Goal: Transaction & Acquisition: Purchase product/service

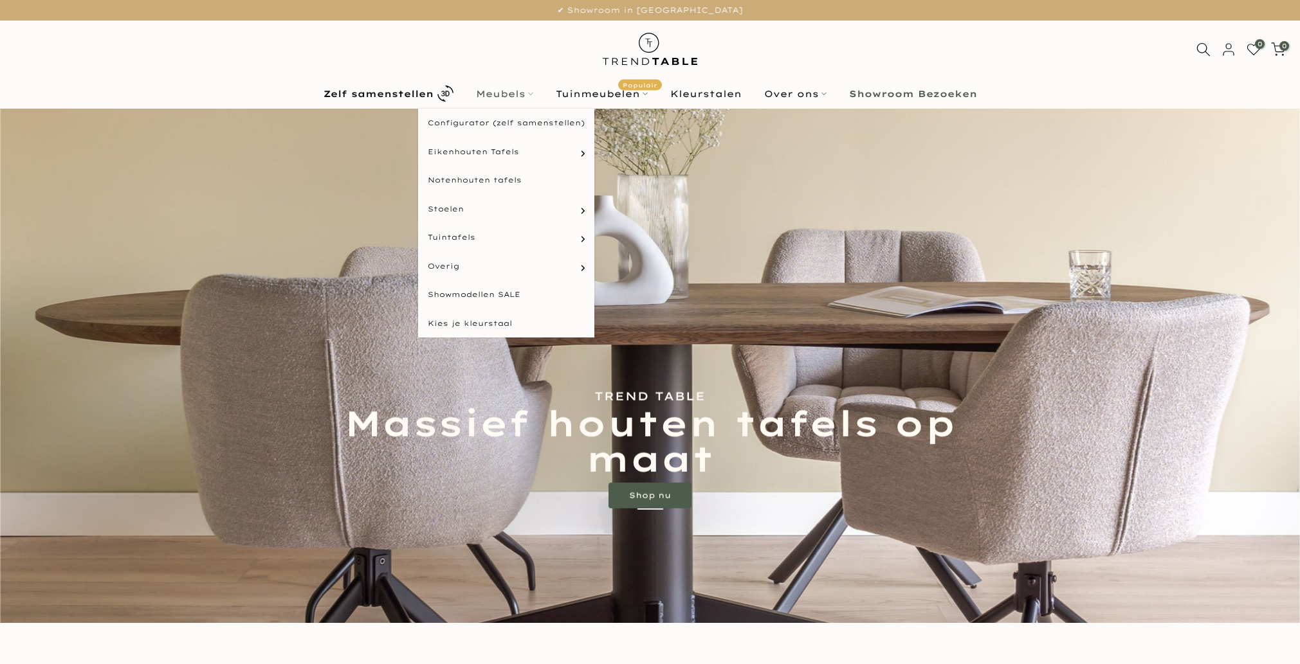
click at [525, 98] on link "Meubels" at bounding box center [504, 93] width 80 height 15
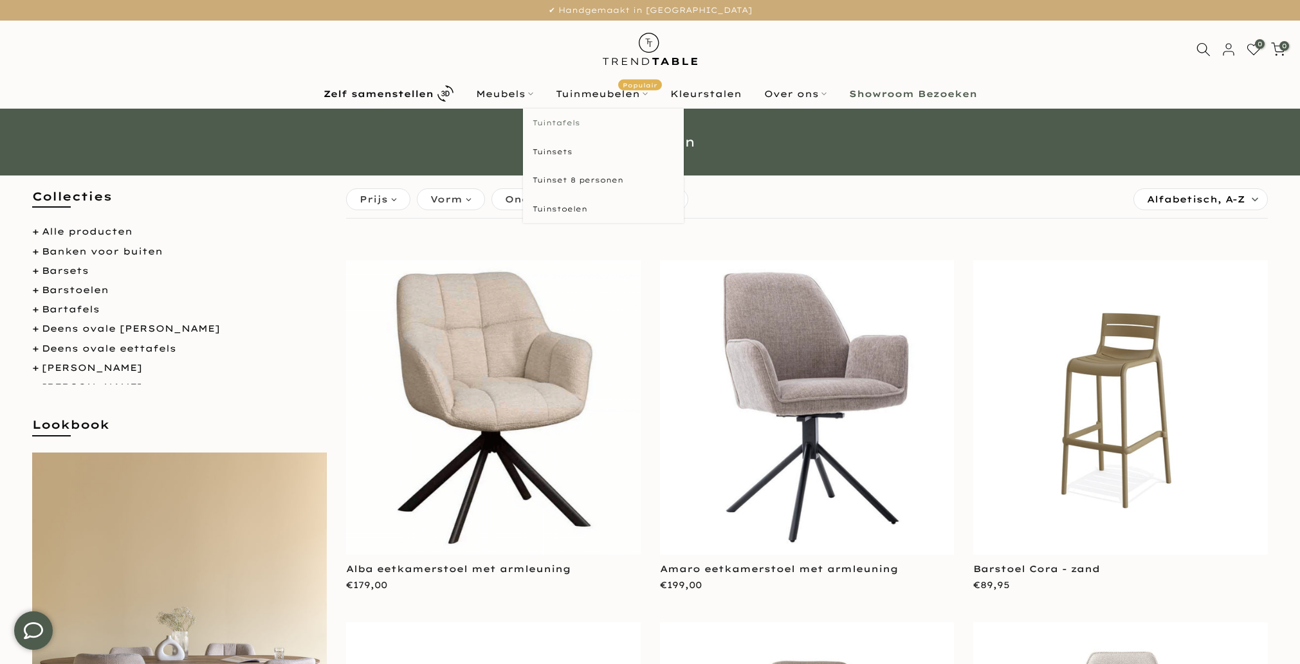
click at [556, 115] on link "Tuintafels" at bounding box center [603, 123] width 161 height 29
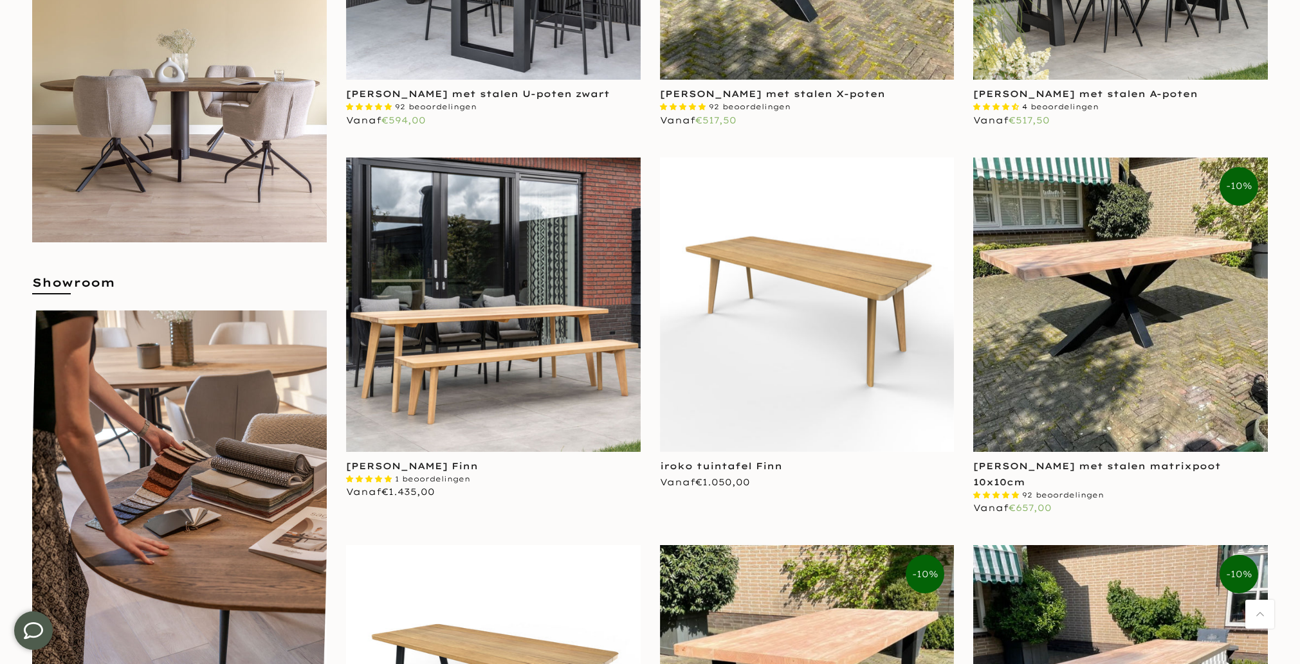
scroll to position [562, 0]
click at [732, 298] on img at bounding box center [807, 305] width 295 height 295
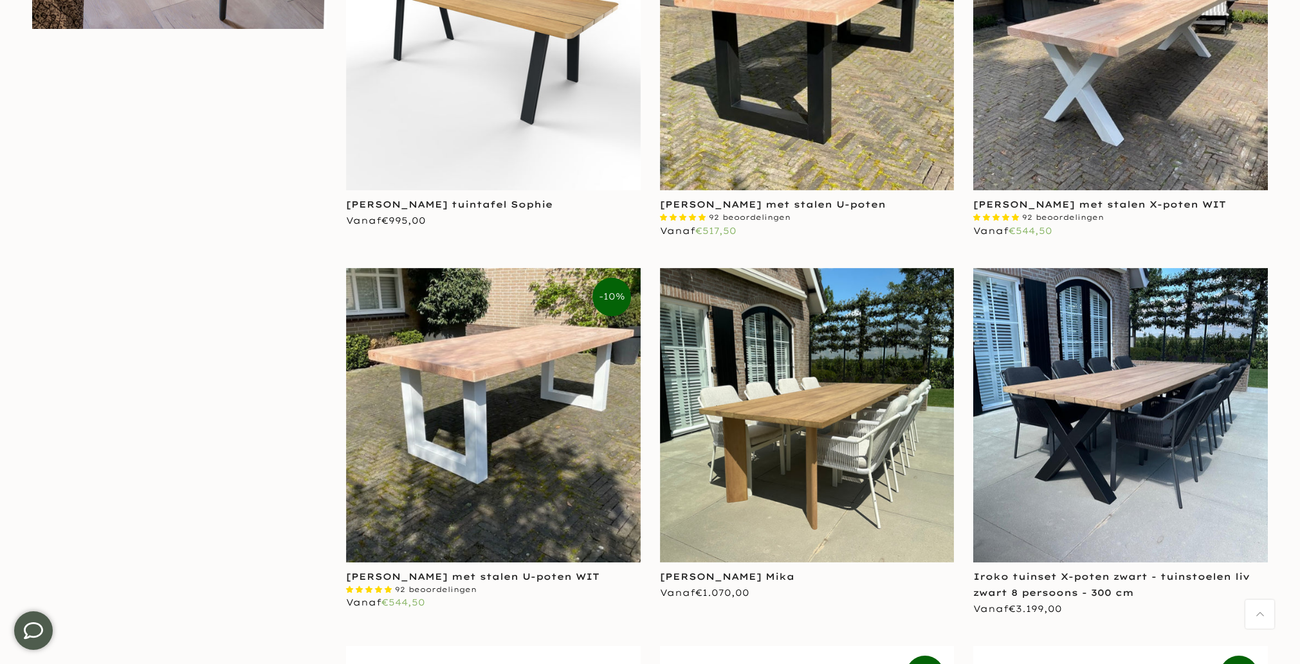
scroll to position [1369, 0]
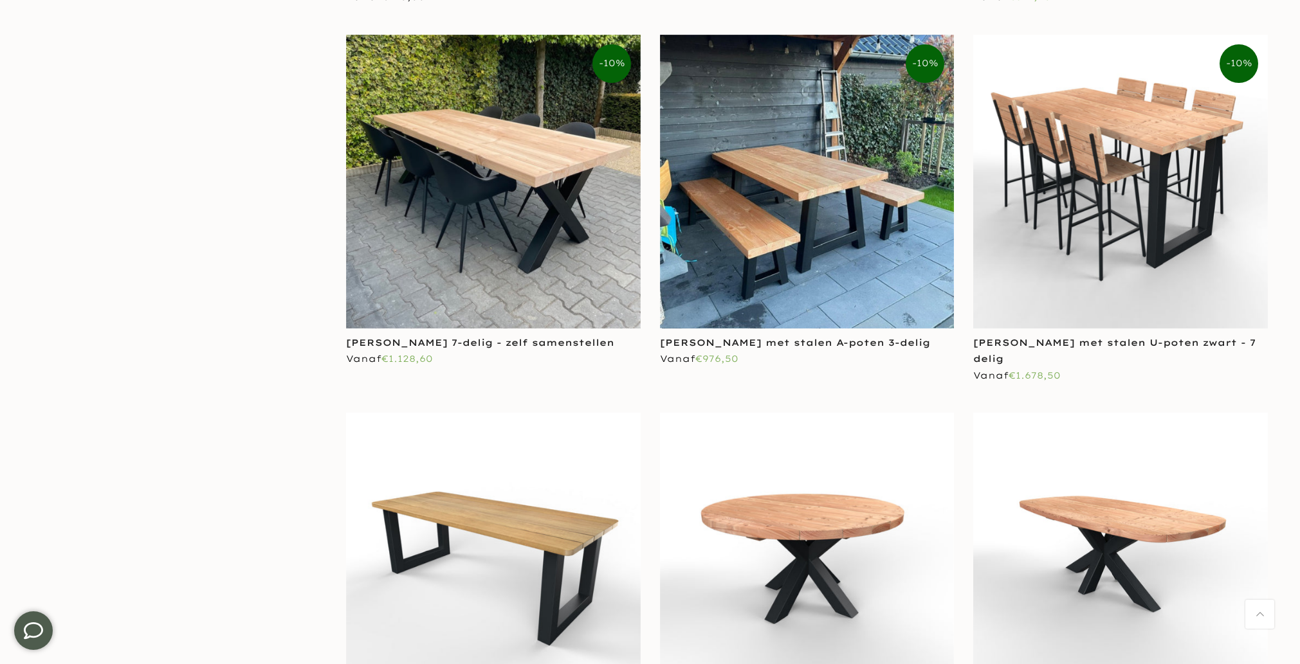
scroll to position [927, 0]
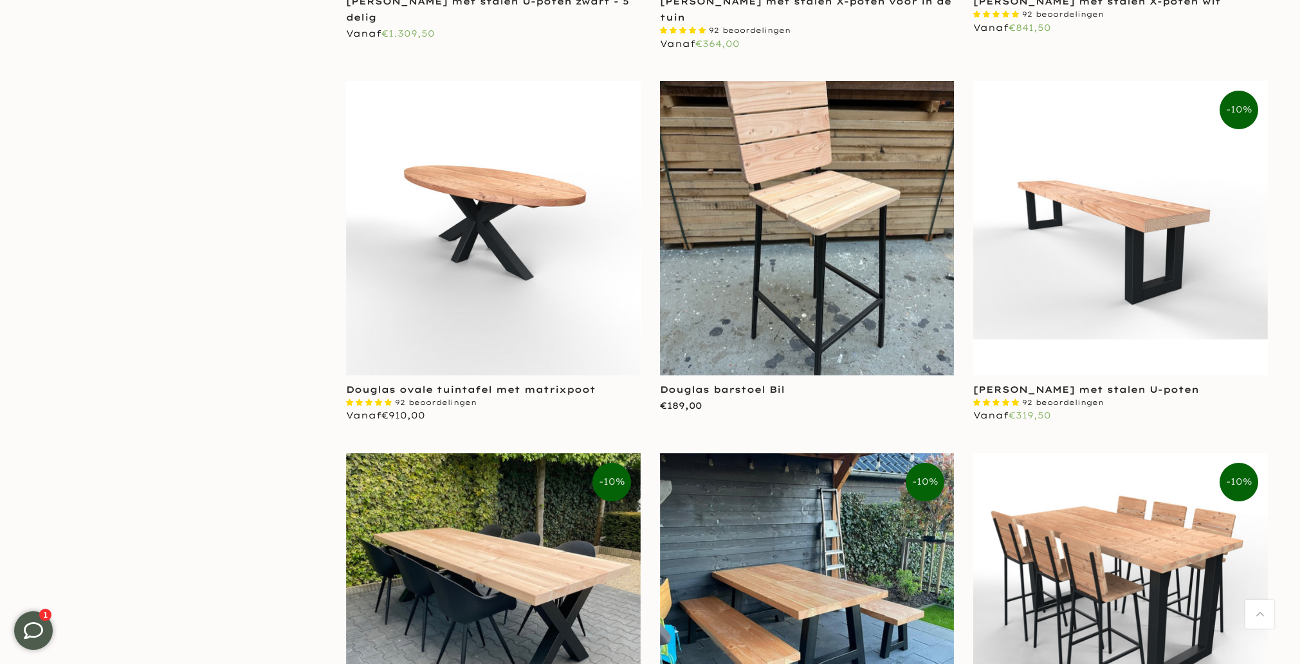
scroll to position [3042, 0]
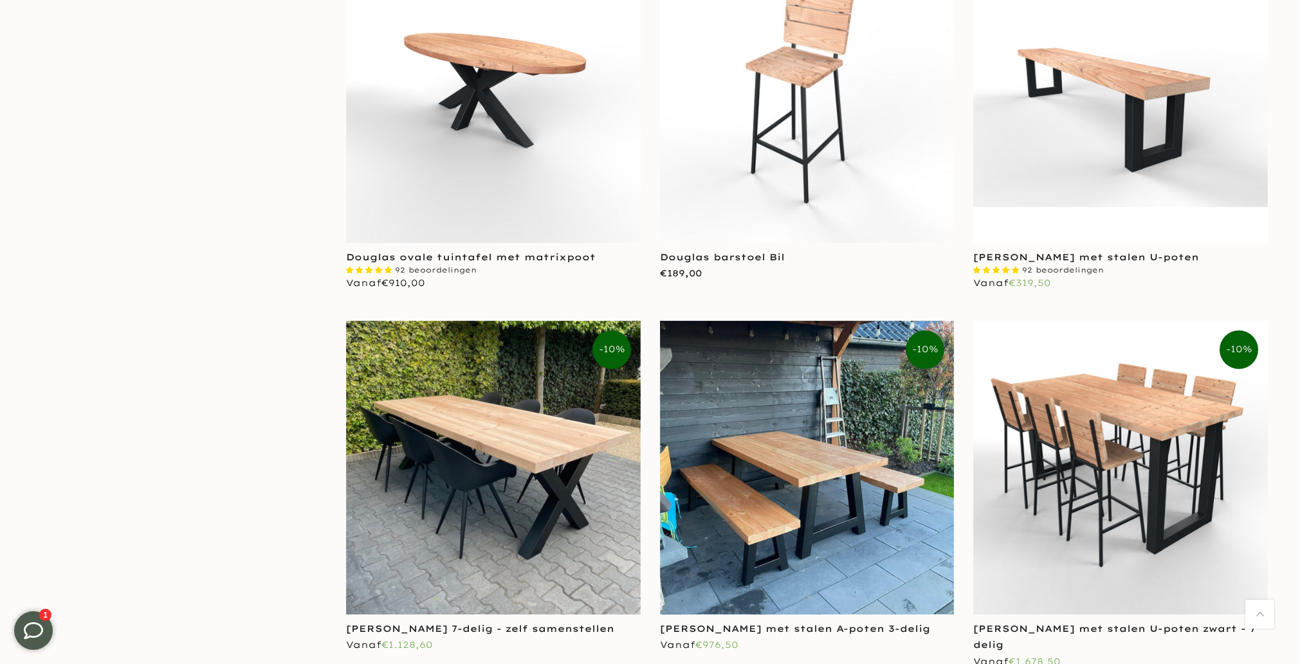
click at [520, 153] on img at bounding box center [493, 96] width 295 height 295
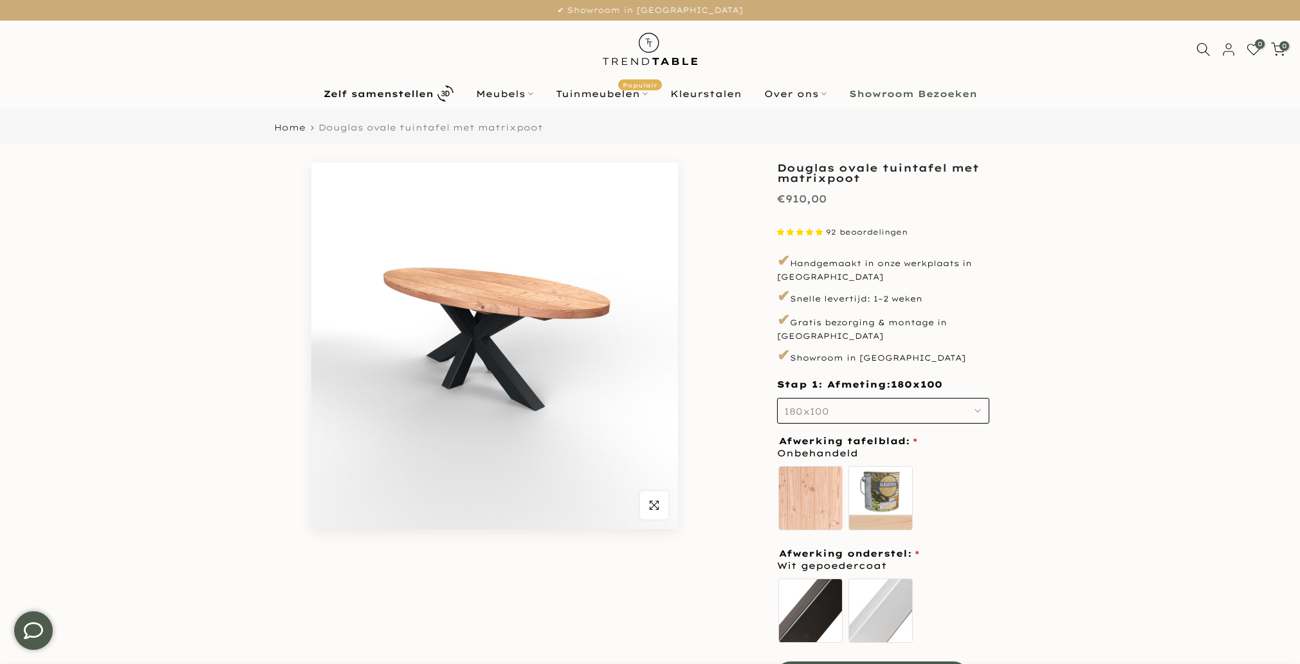
click at [497, 325] on img at bounding box center [494, 346] width 367 height 367
click at [461, 364] on img at bounding box center [494, 346] width 367 height 367
click at [649, 513] on span "button" at bounding box center [654, 505] width 28 height 28
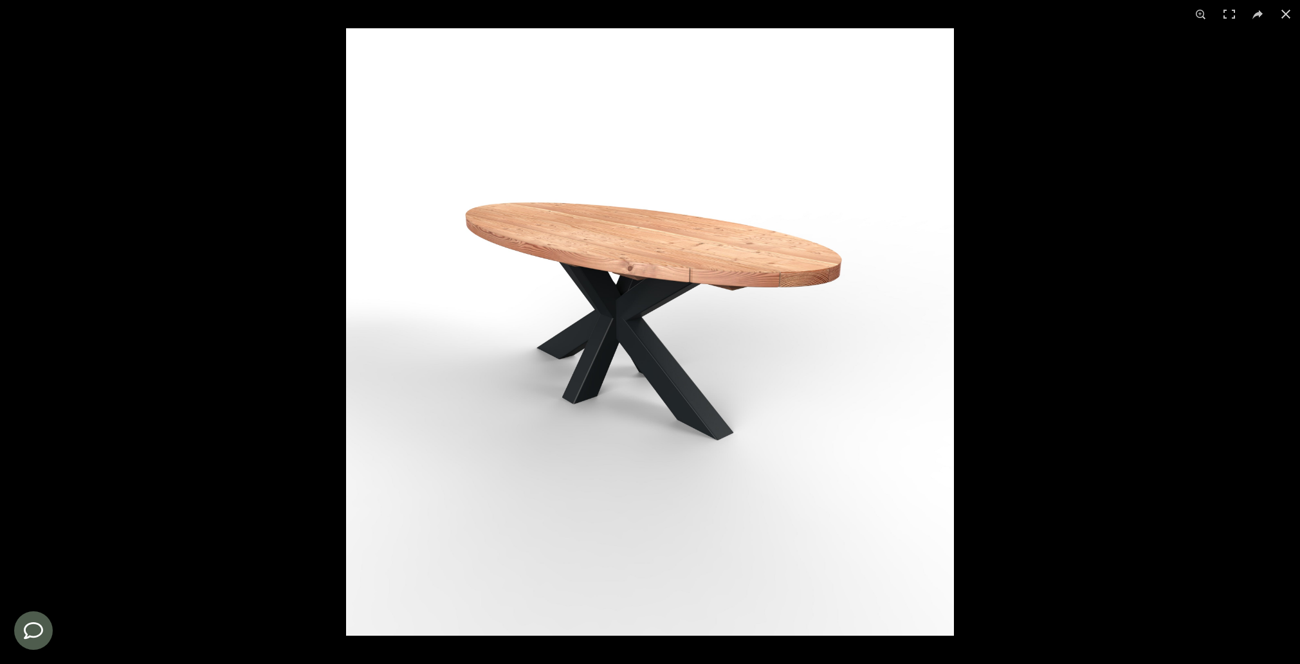
click at [588, 329] on img at bounding box center [650, 332] width 608 height 608
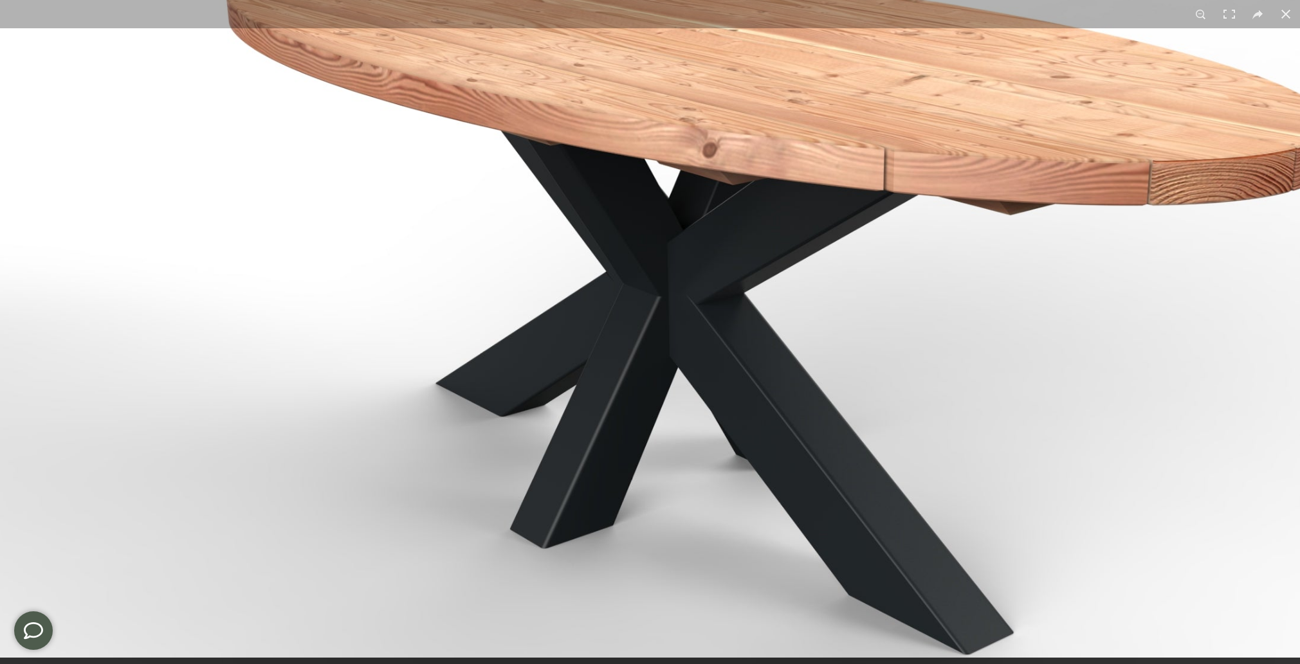
click at [757, 360] on img at bounding box center [768, 337] width 1786 height 1786
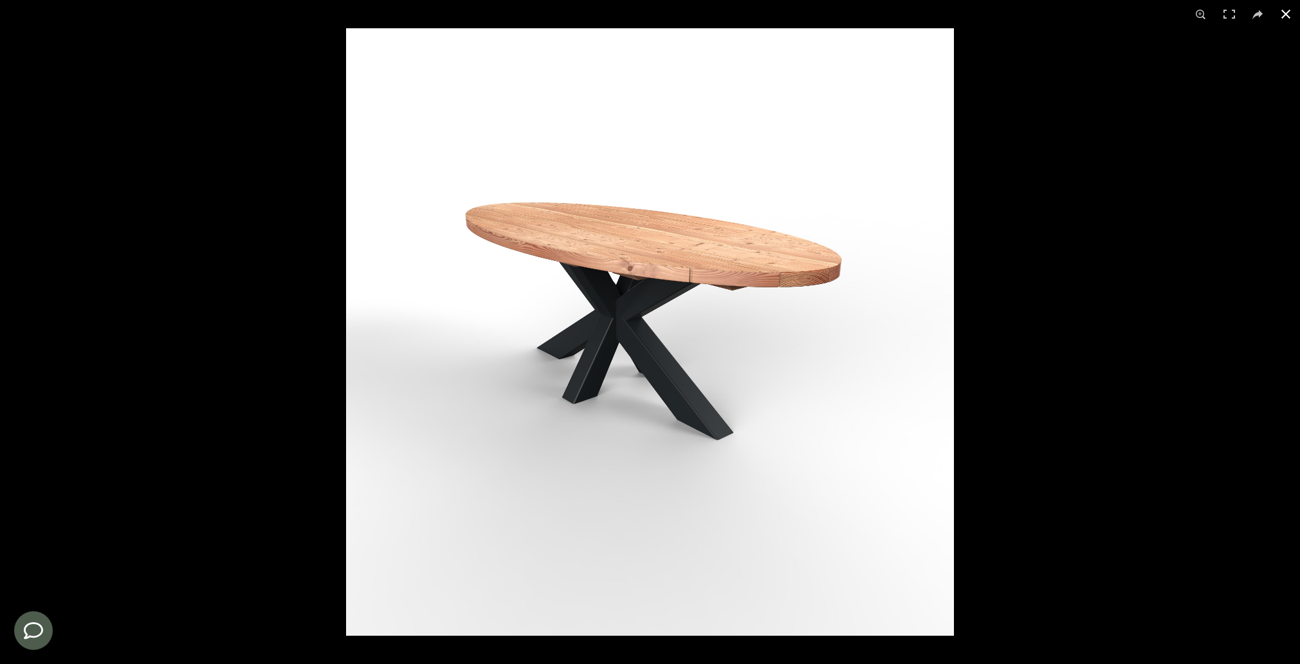
click at [1283, 16] on button at bounding box center [1285, 14] width 28 height 28
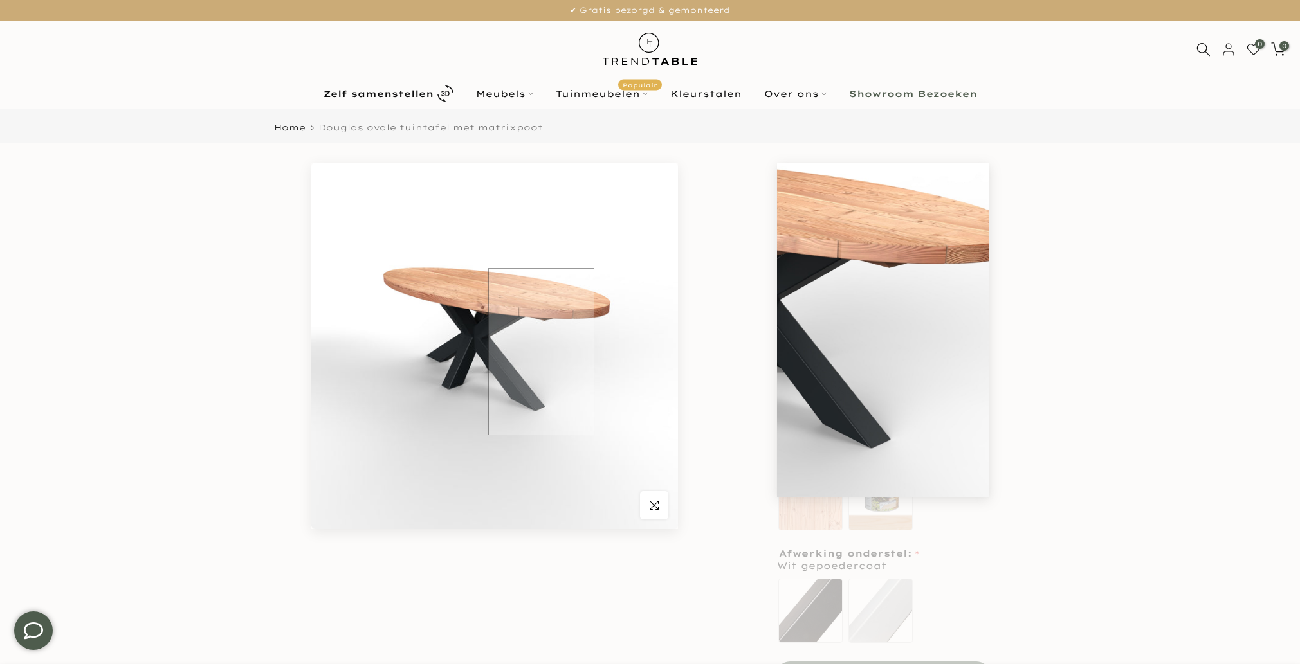
click at [541, 352] on img at bounding box center [494, 346] width 367 height 367
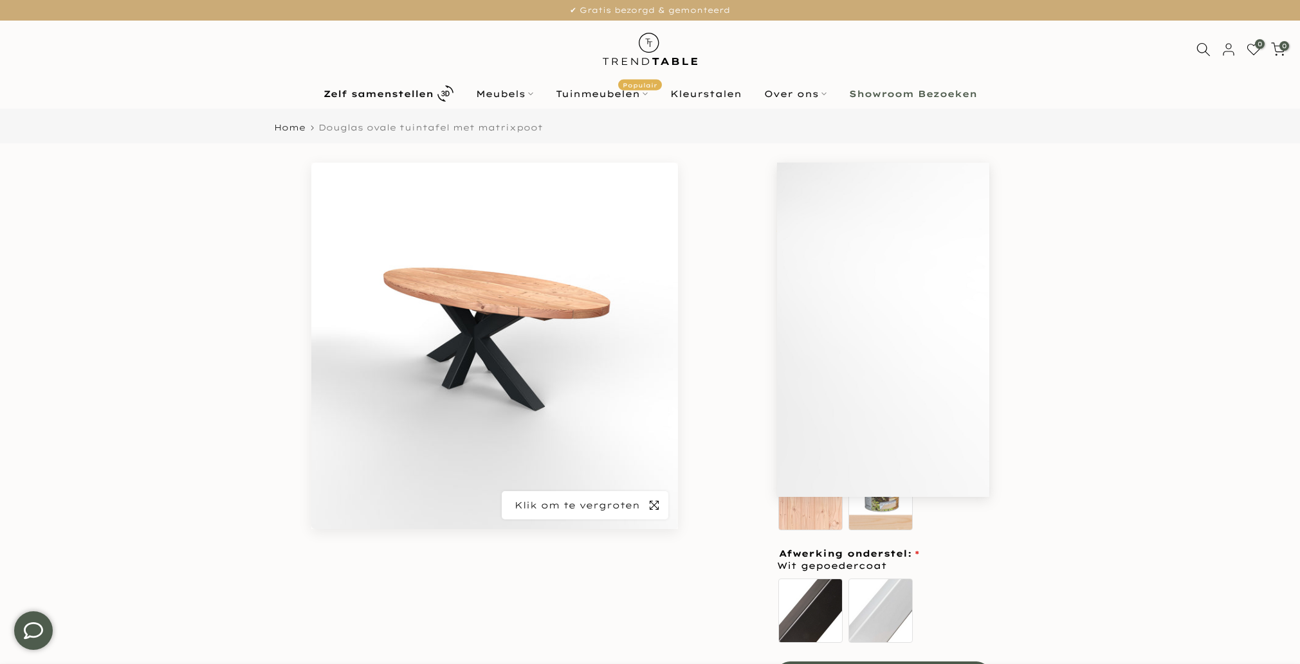
click at [653, 503] on icon "button" at bounding box center [653, 505] width 9 height 10
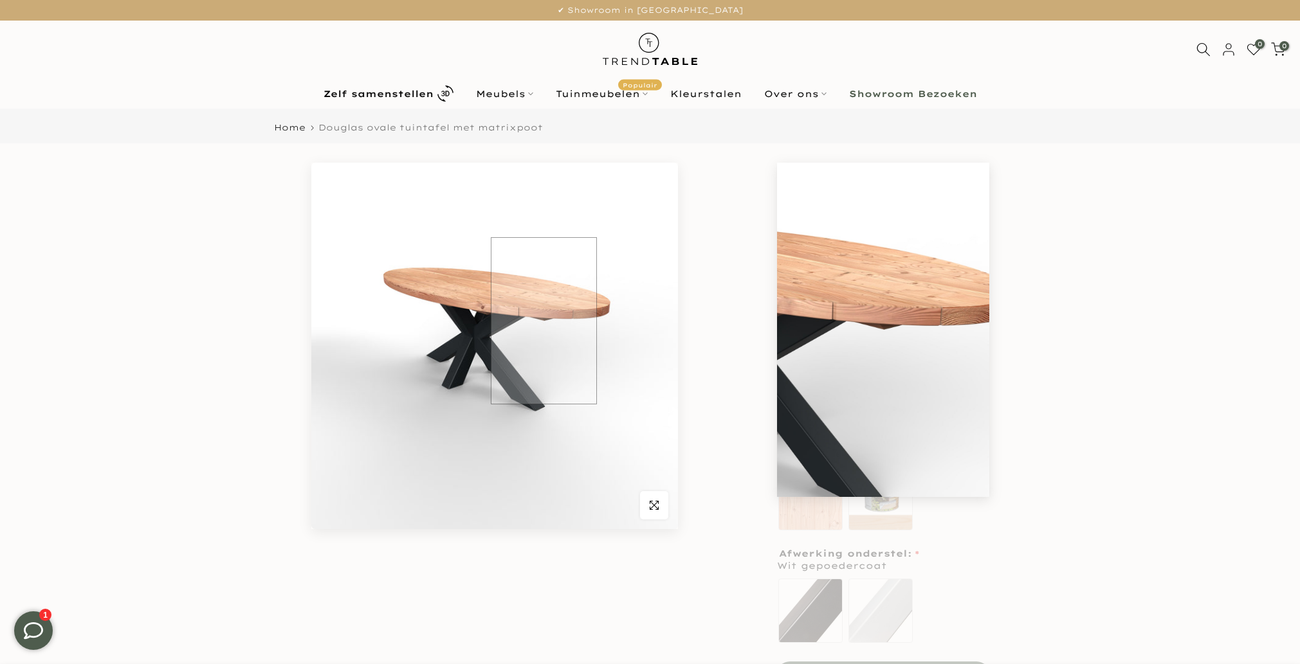
click at [543, 321] on img at bounding box center [494, 346] width 367 height 367
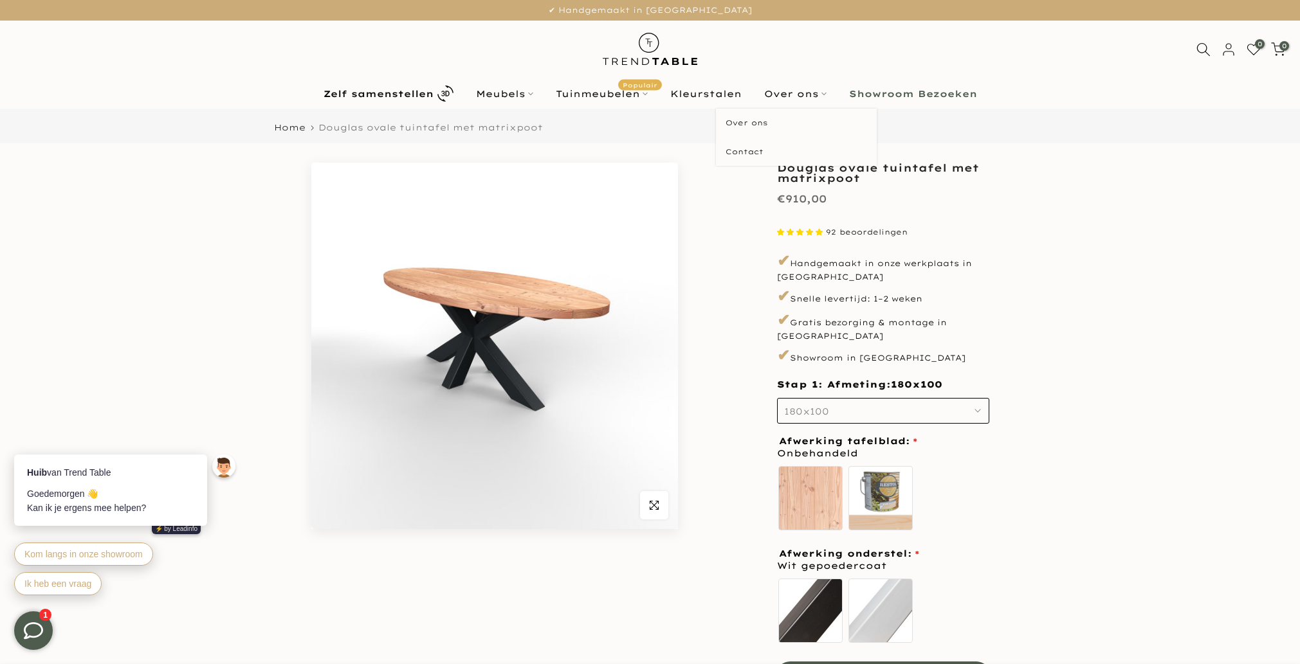
click at [898, 95] on b "Showroom Bezoeken" at bounding box center [913, 93] width 128 height 9
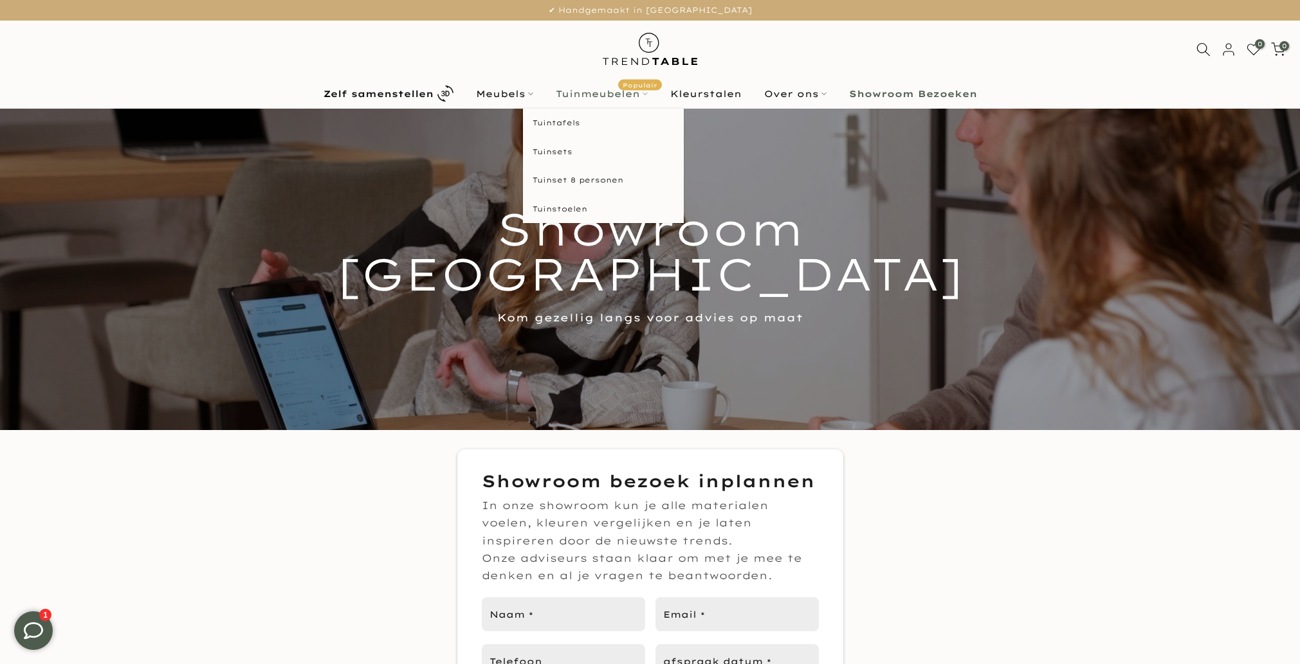
click at [581, 102] on link "Tuinmeubelen Populair" at bounding box center [601, 93] width 114 height 15
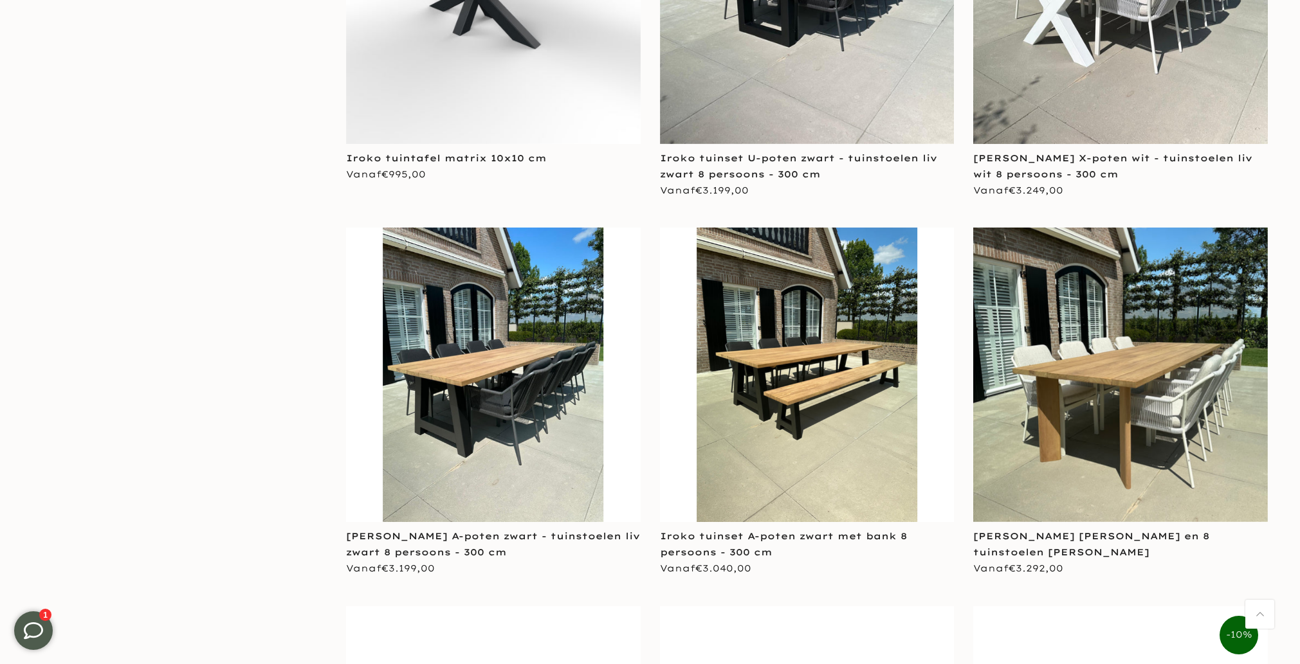
scroll to position [4526, 0]
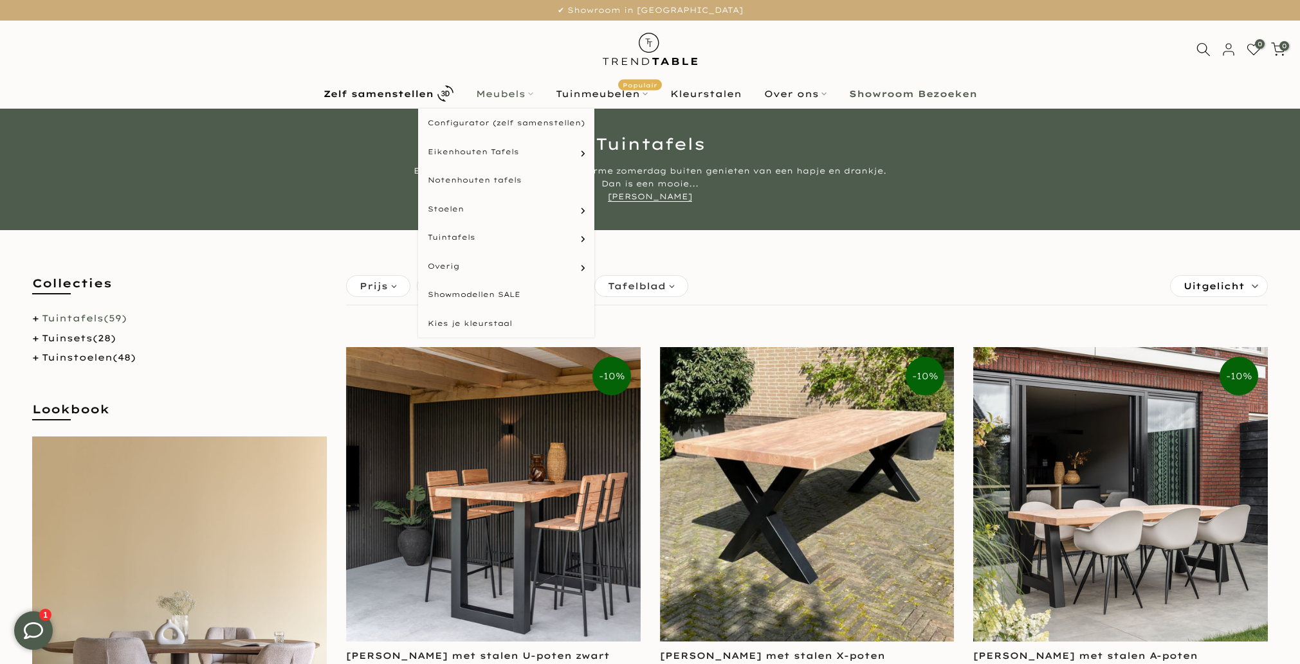
click at [517, 93] on link "Meubels" at bounding box center [504, 93] width 80 height 15
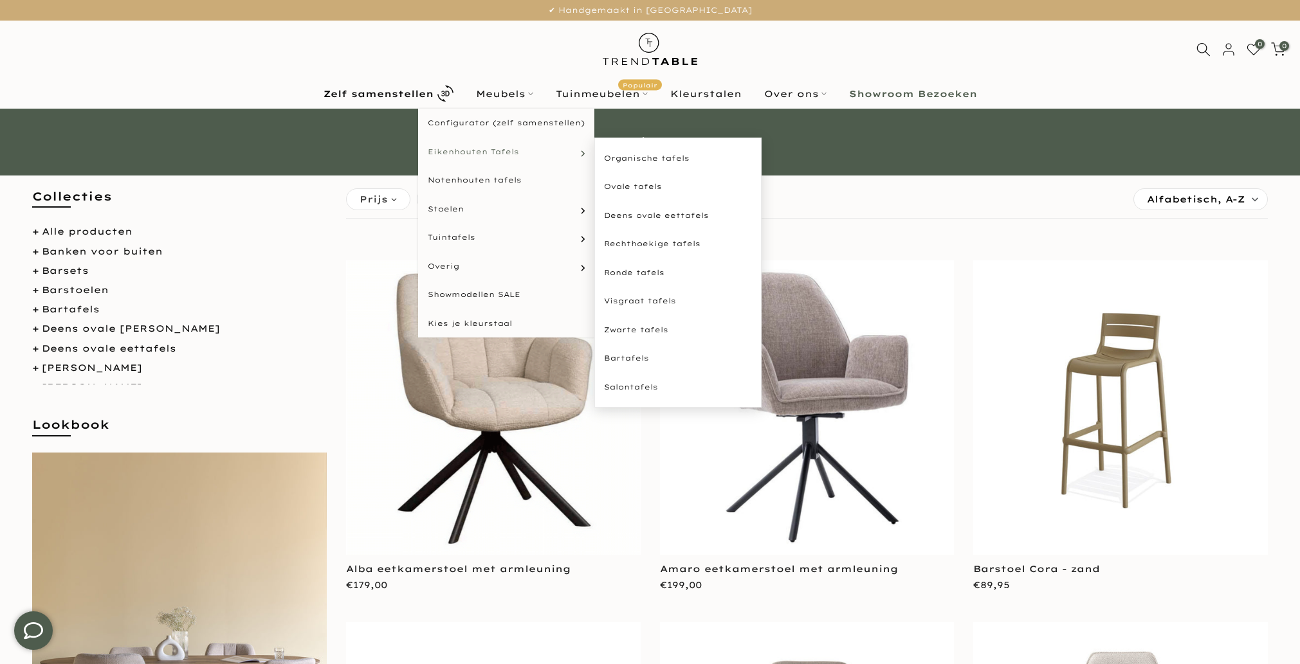
click at [488, 156] on span "Eikenhouten Tafels" at bounding box center [473, 152] width 91 height 11
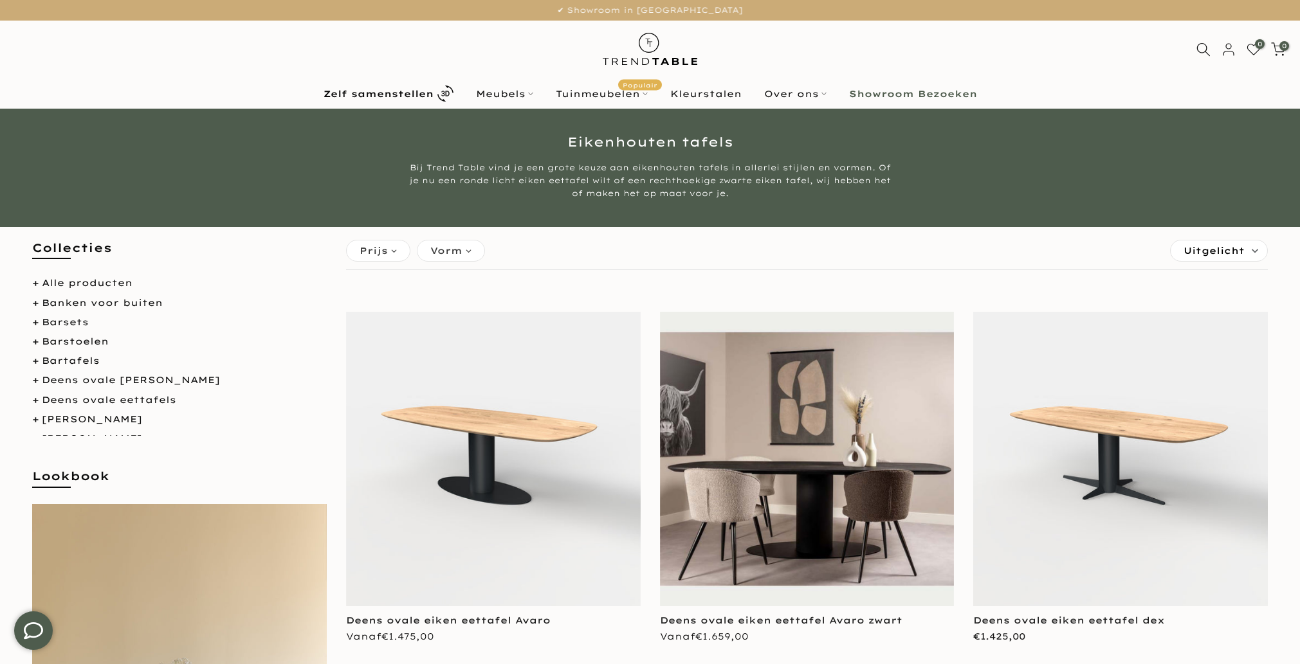
scroll to position [123, 0]
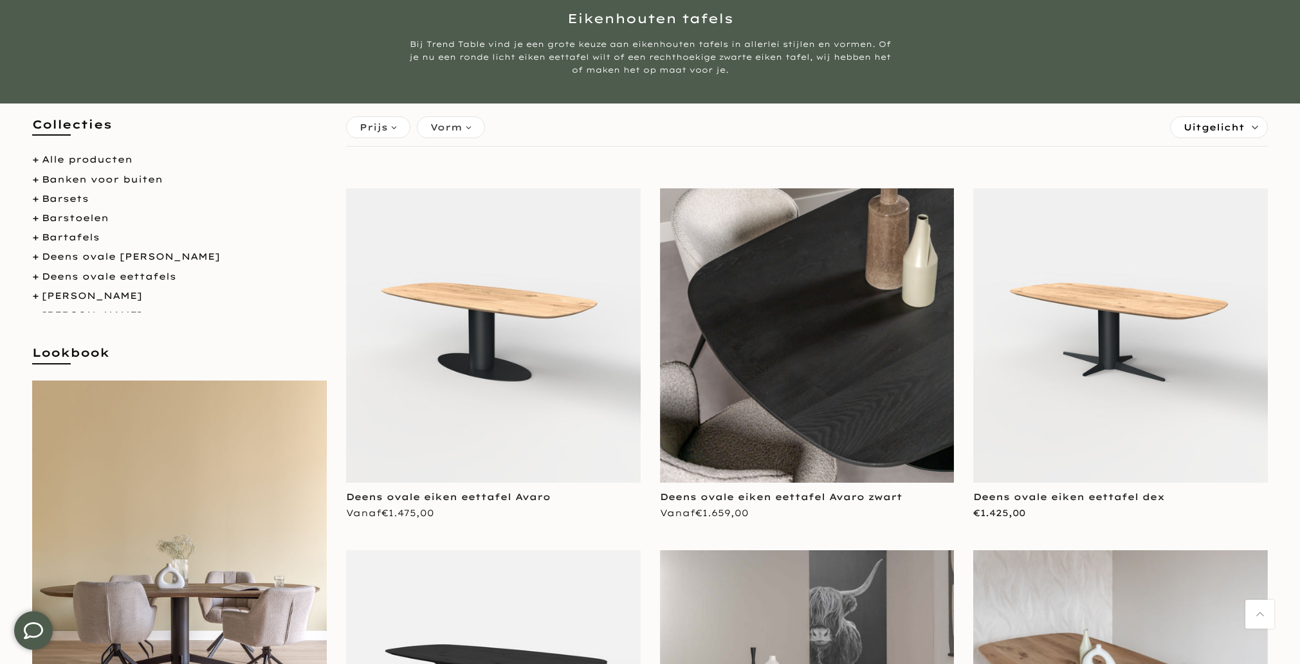
click at [824, 361] on img at bounding box center [807, 335] width 295 height 295
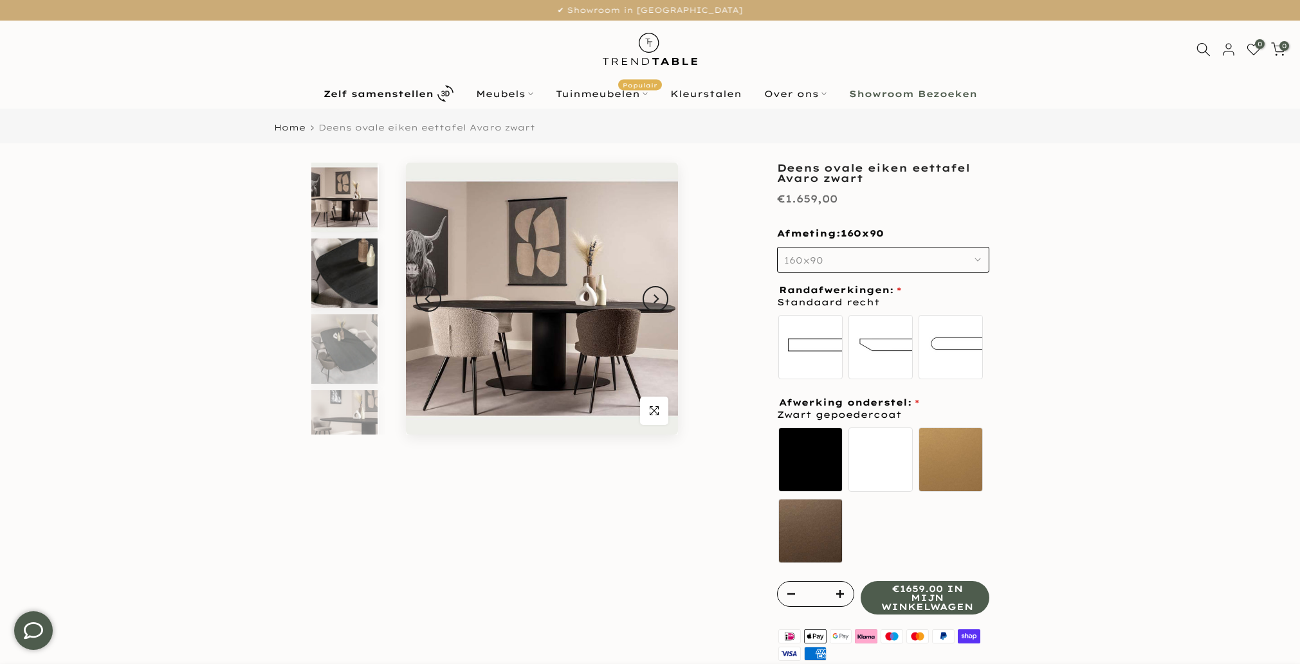
click at [348, 249] on img at bounding box center [344, 273] width 66 height 69
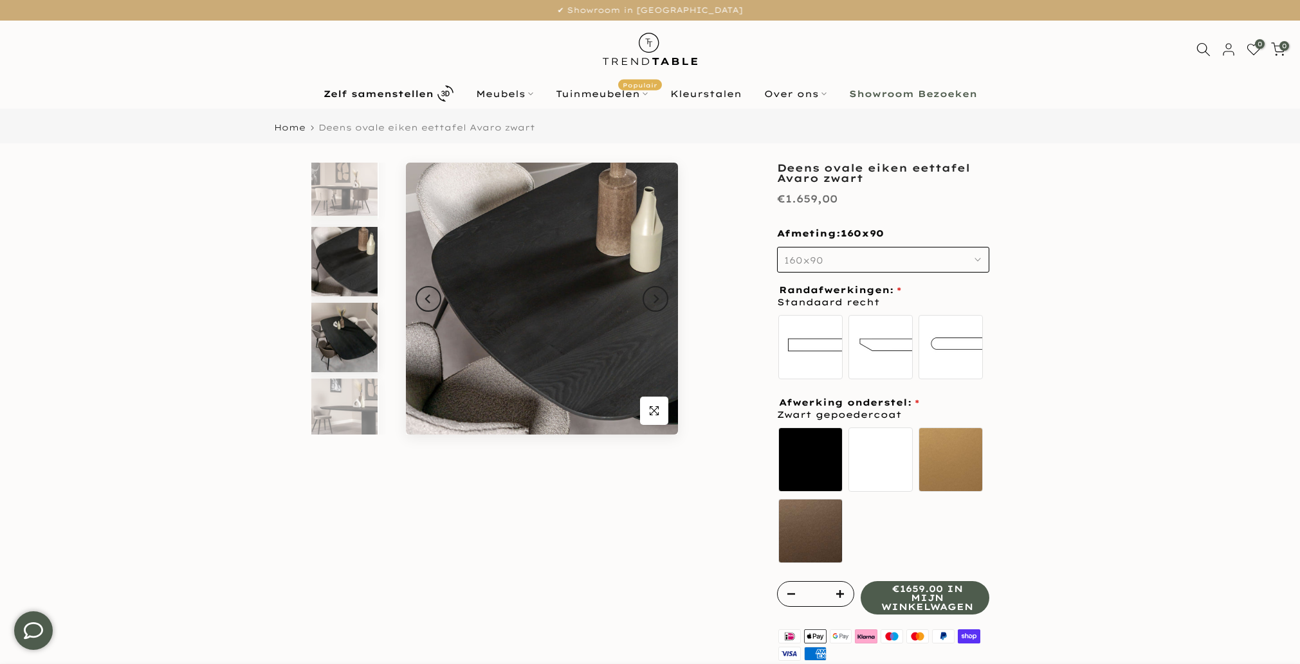
click at [353, 316] on img at bounding box center [344, 337] width 66 height 69
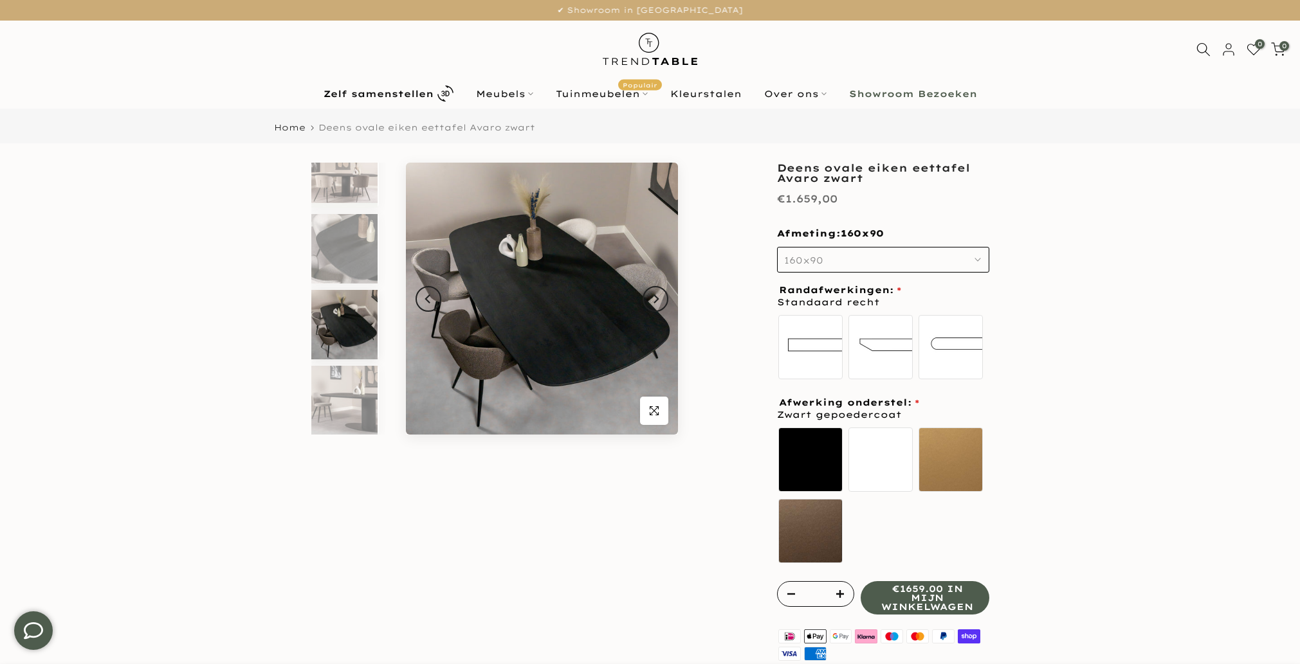
scroll to position [25, 0]
click at [341, 397] on img at bounding box center [344, 399] width 66 height 69
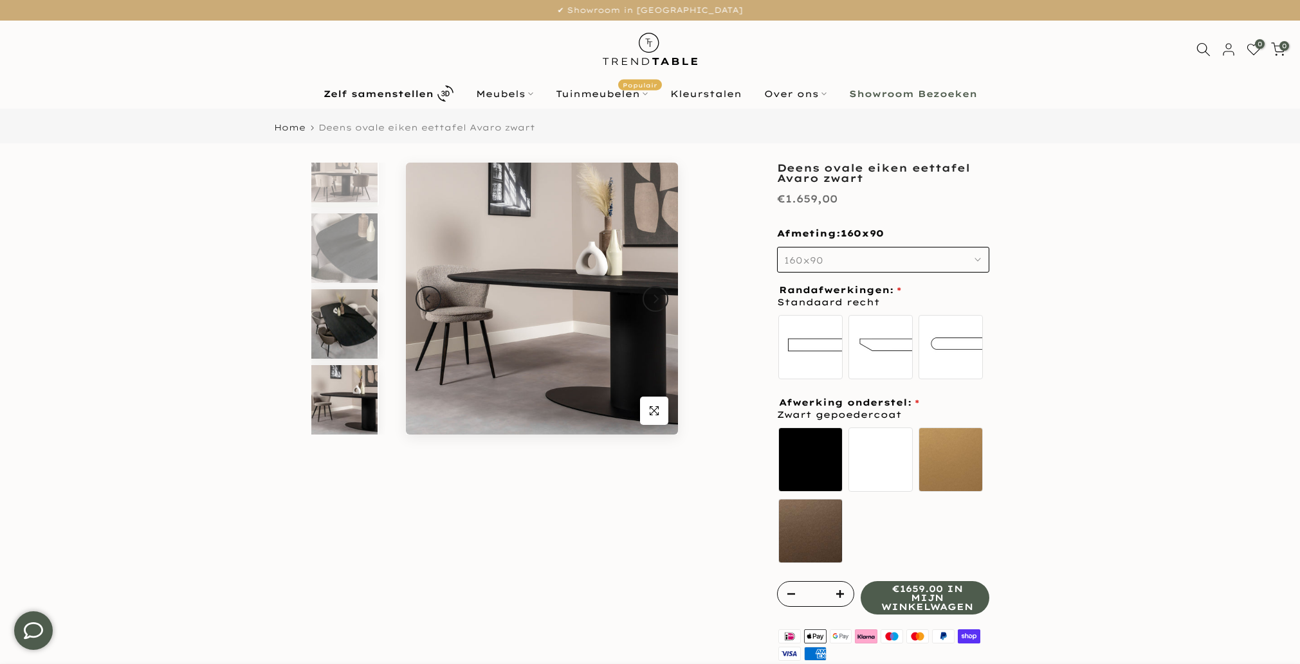
click at [331, 314] on img at bounding box center [344, 323] width 66 height 69
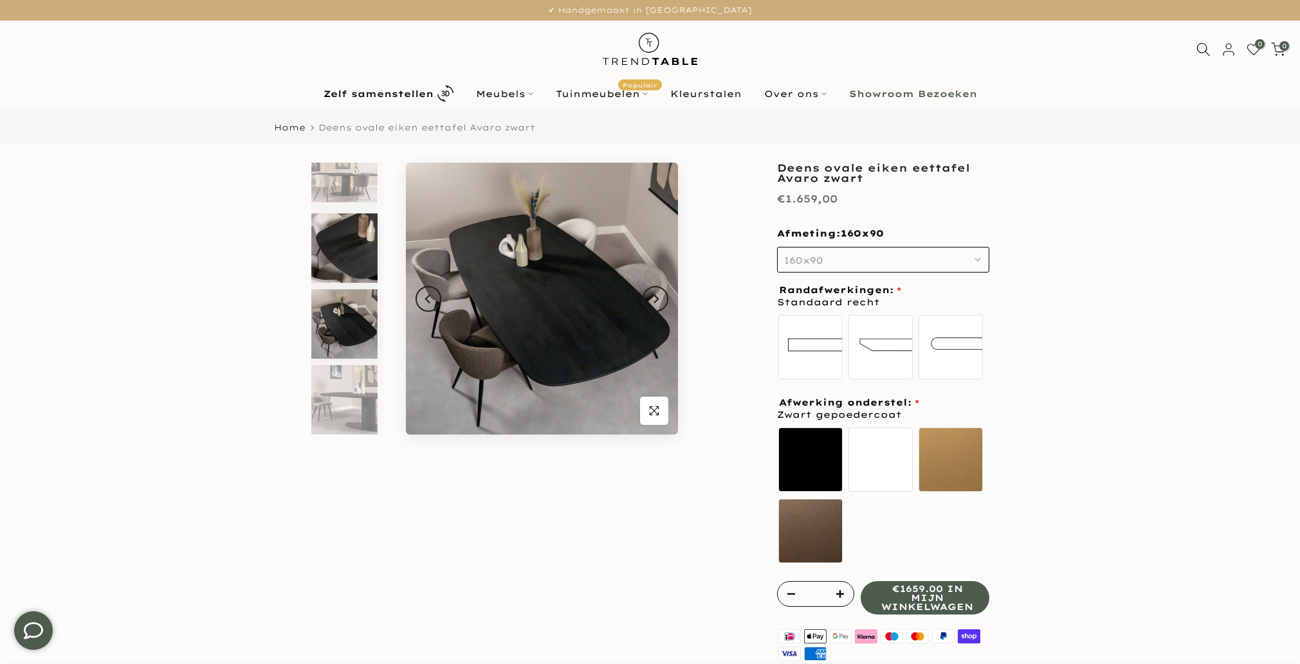
click at [332, 252] on img at bounding box center [344, 247] width 66 height 69
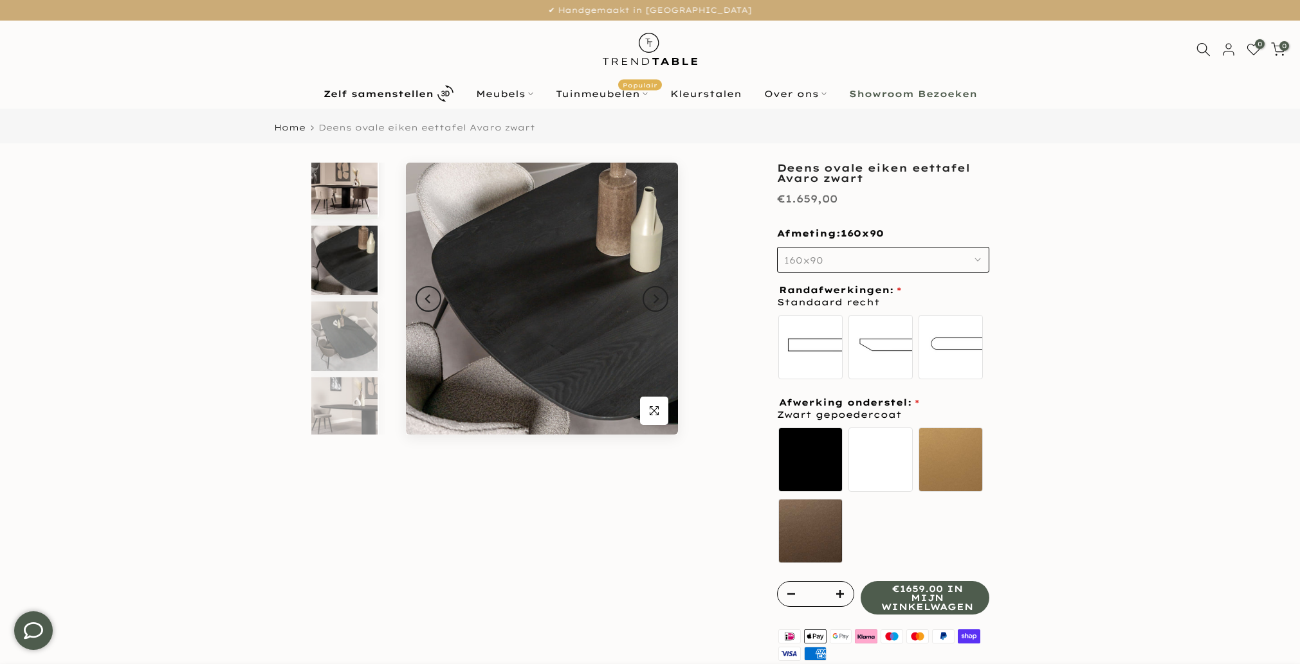
scroll to position [12, 0]
click at [335, 192] on img at bounding box center [344, 185] width 66 height 69
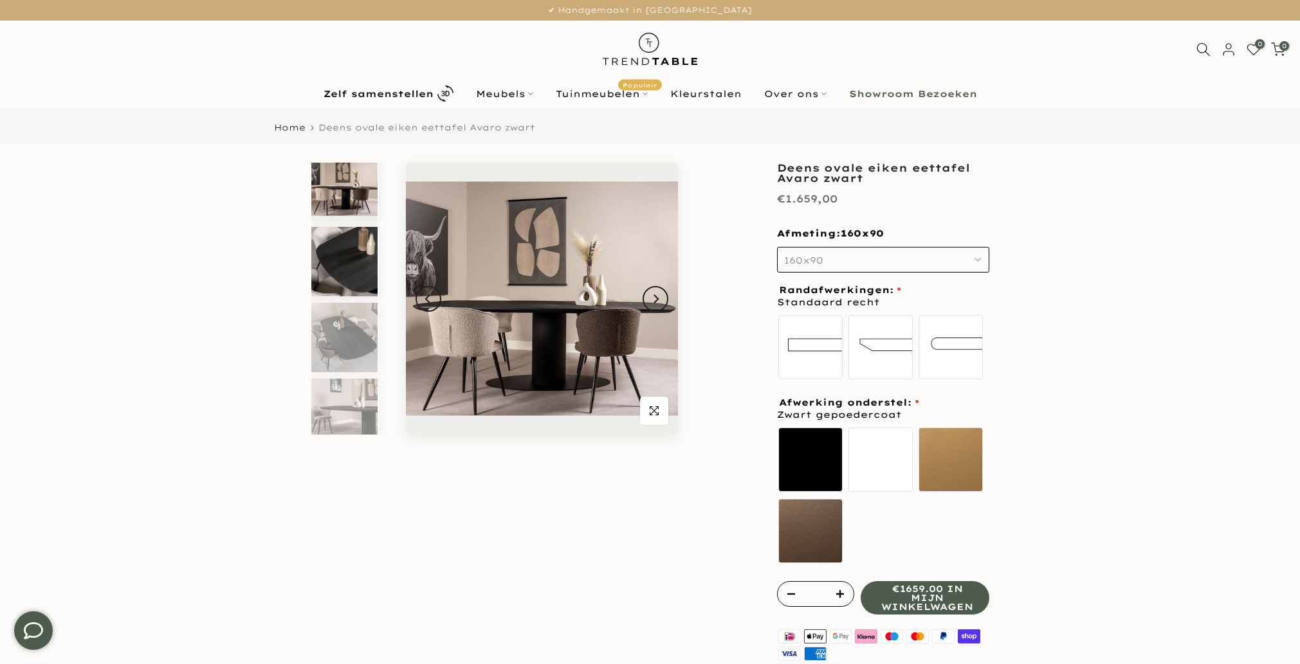
scroll to position [0, 0]
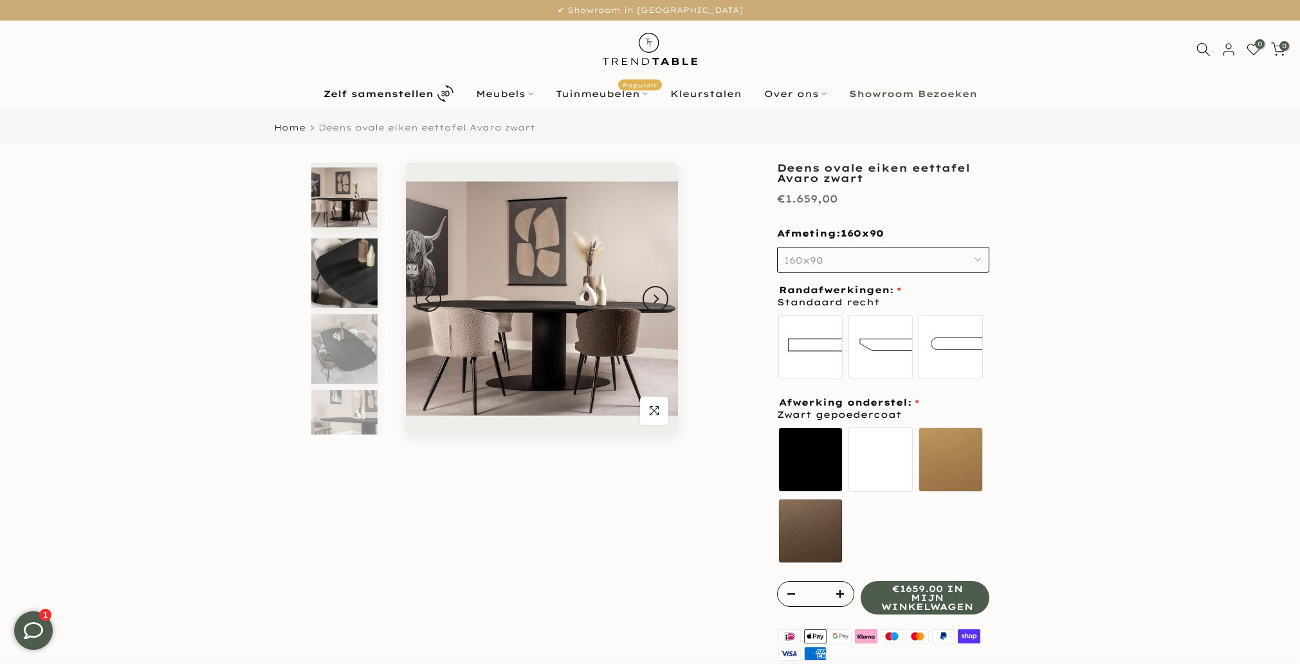
click at [349, 277] on img at bounding box center [344, 273] width 66 height 69
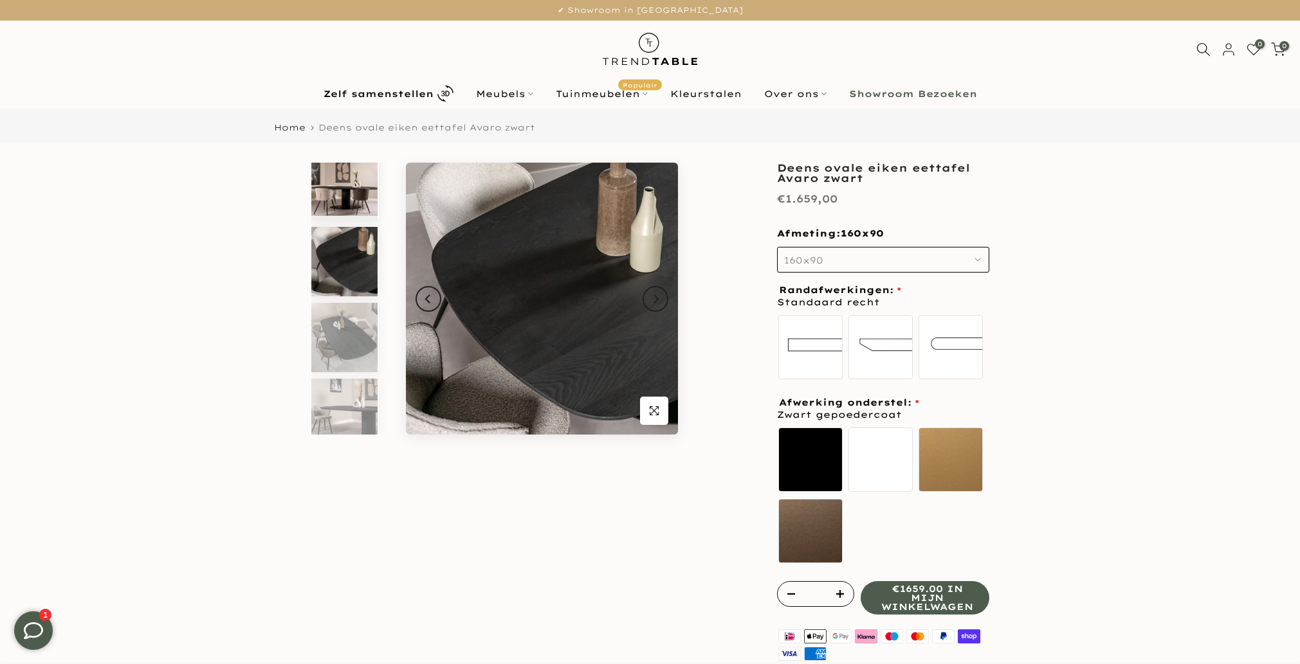
click at [340, 212] on img at bounding box center [344, 185] width 66 height 69
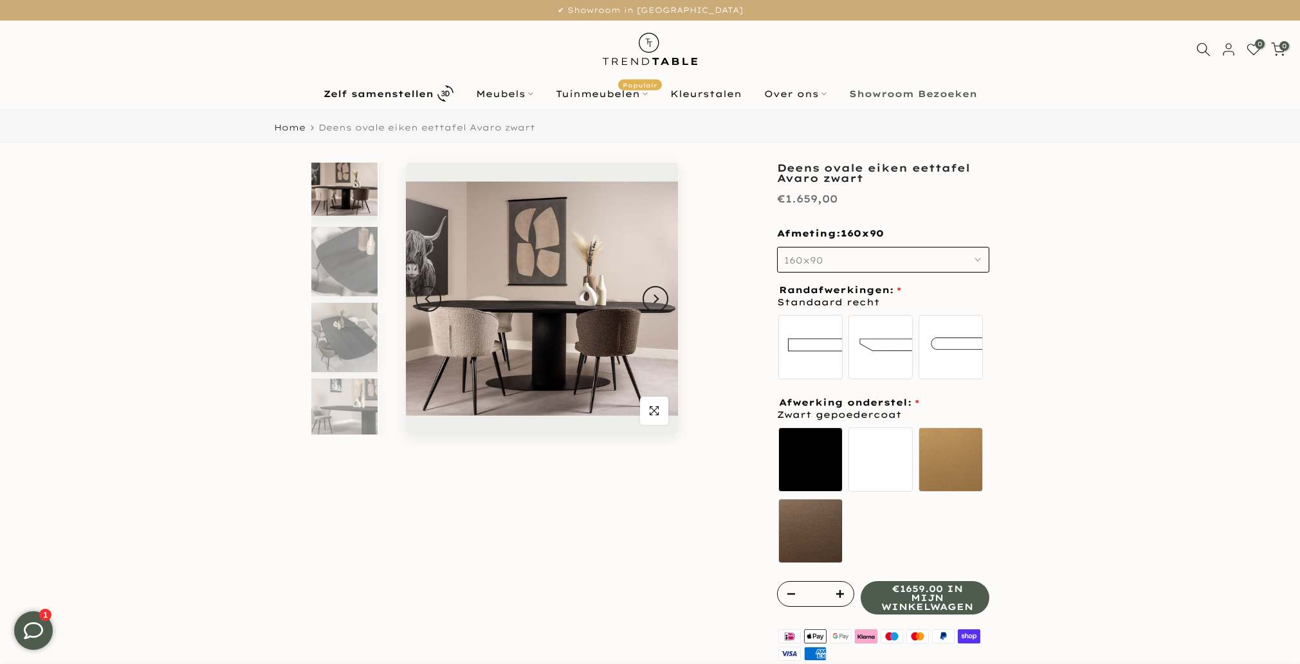
scroll to position [0, 0]
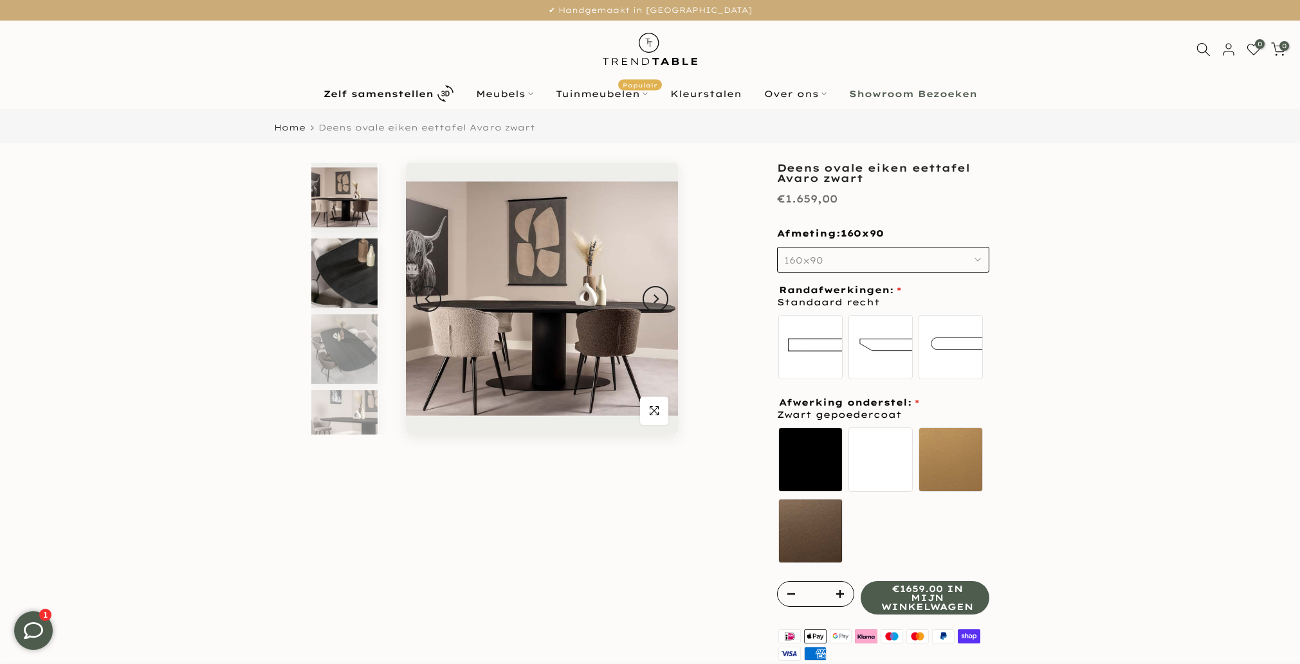
click at [340, 266] on img at bounding box center [344, 273] width 66 height 69
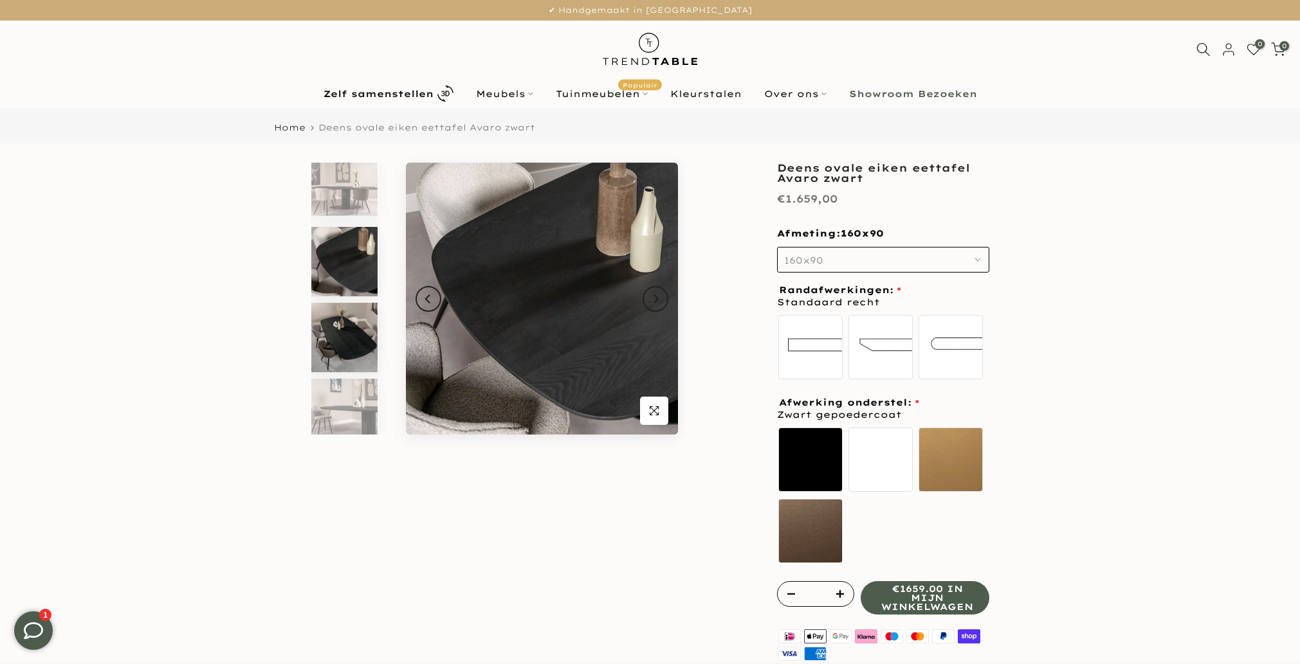
click at [346, 339] on img at bounding box center [344, 337] width 66 height 69
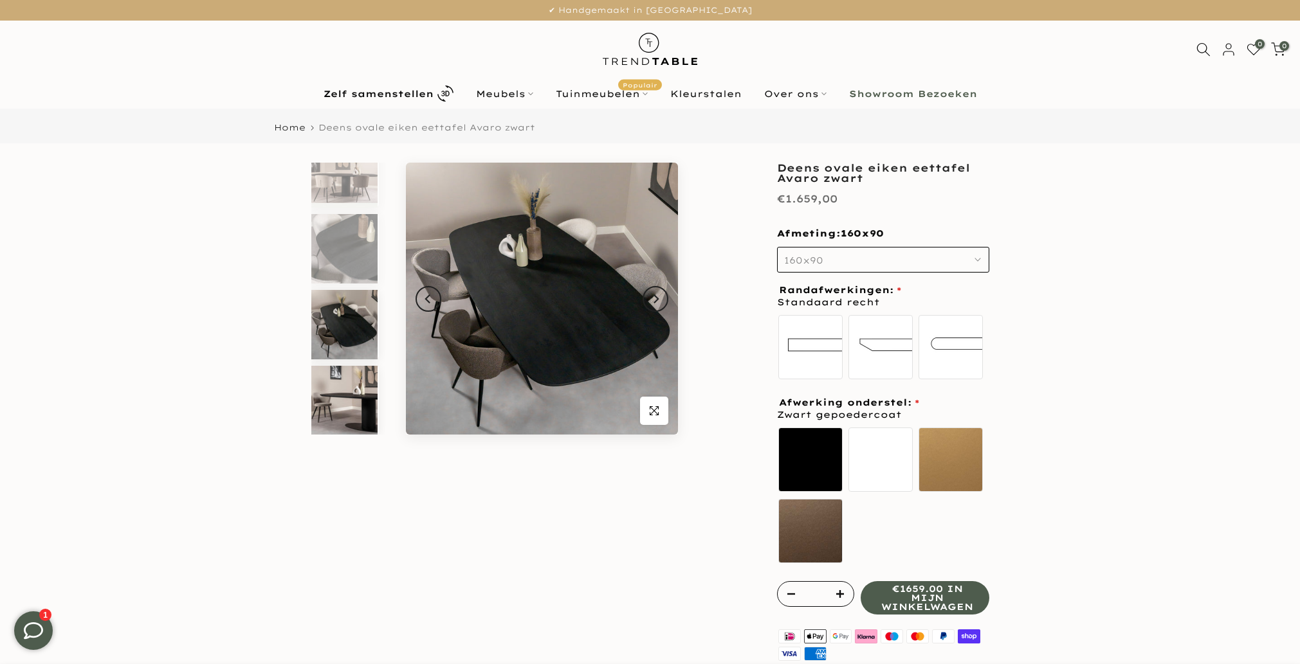
scroll to position [25, 0]
click at [346, 404] on img at bounding box center [344, 399] width 66 height 69
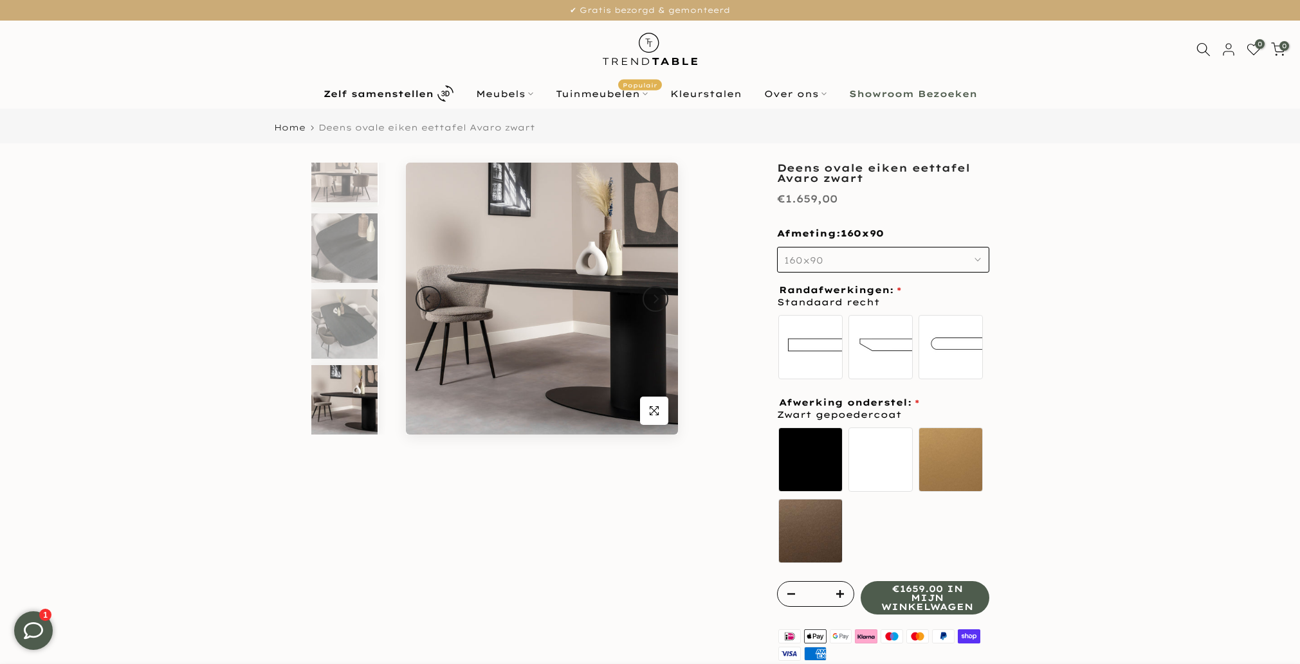
click at [329, 199] on img at bounding box center [344, 172] width 66 height 69
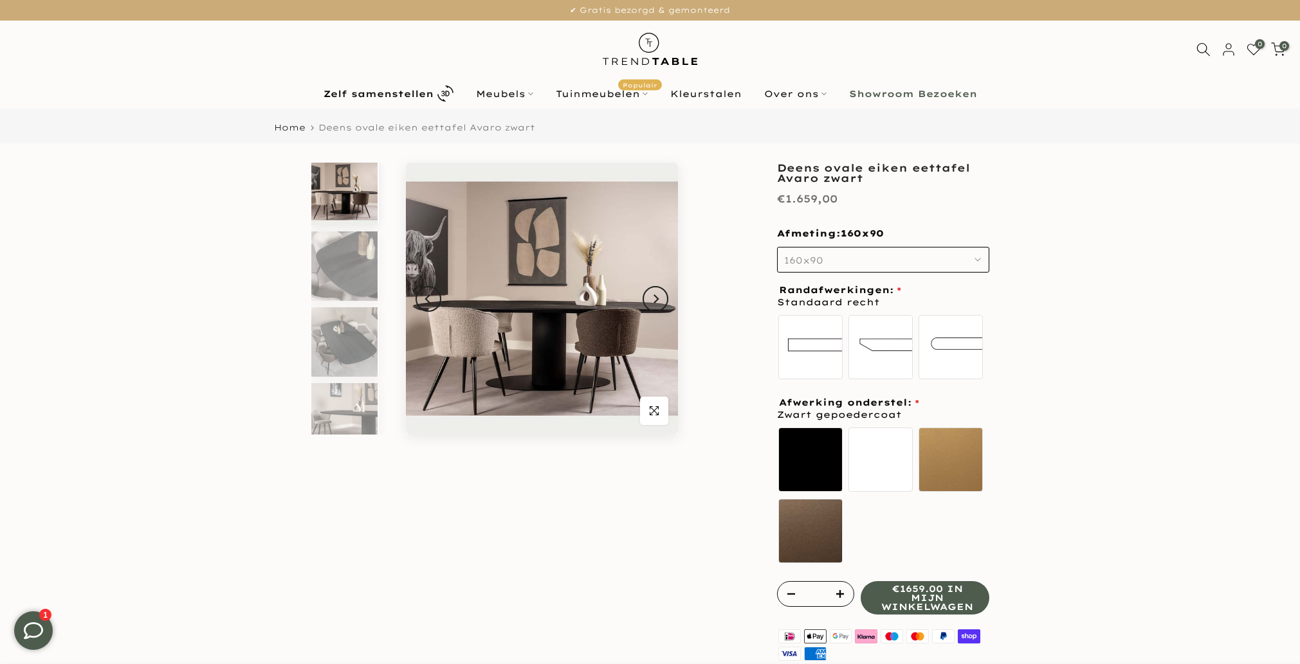
scroll to position [0, 0]
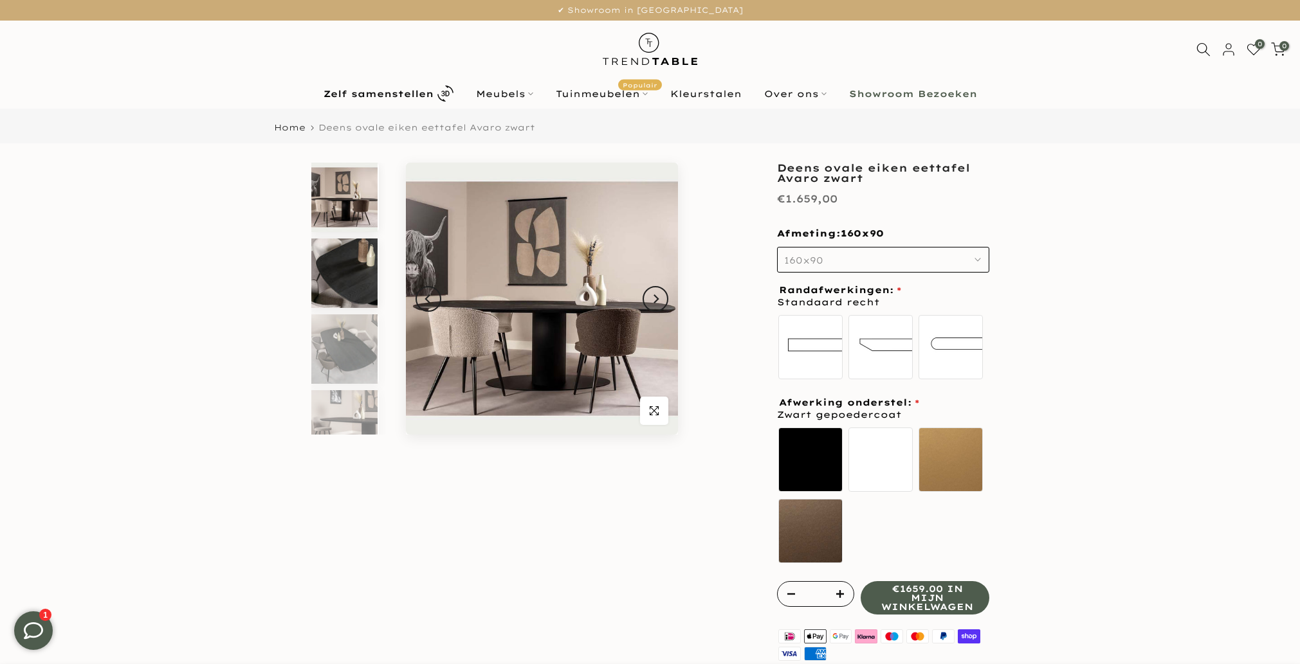
click at [337, 283] on img at bounding box center [344, 273] width 66 height 69
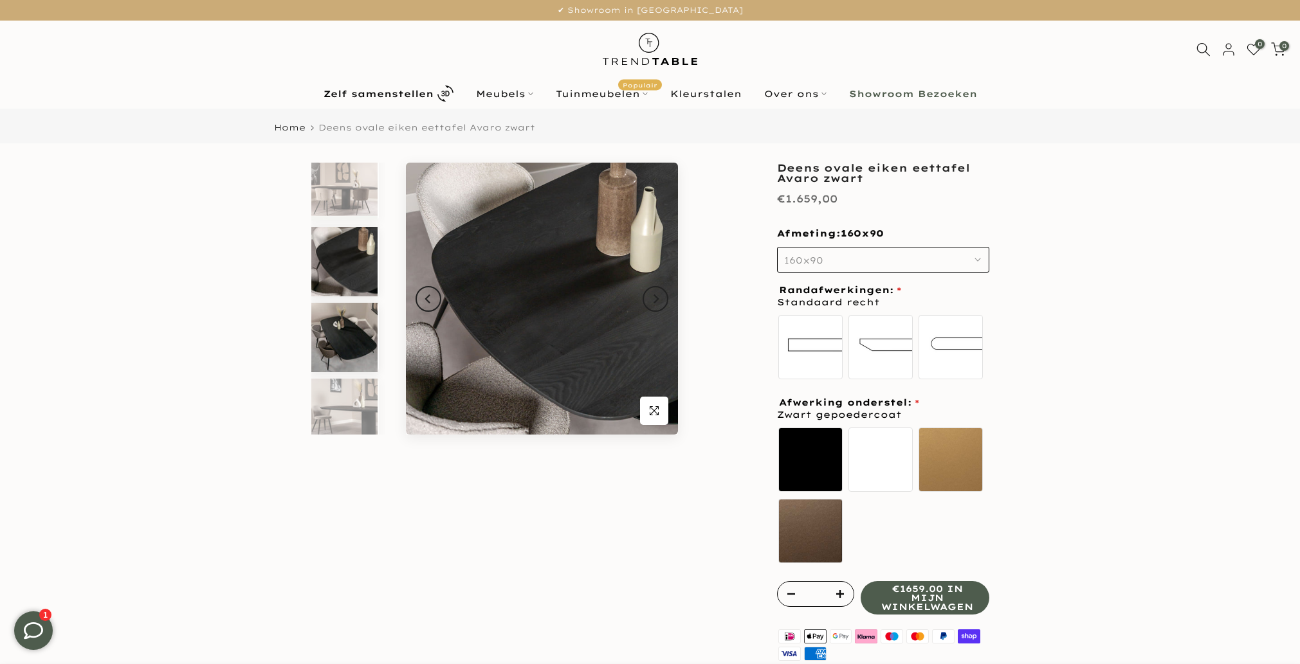
click at [345, 327] on img at bounding box center [344, 337] width 66 height 69
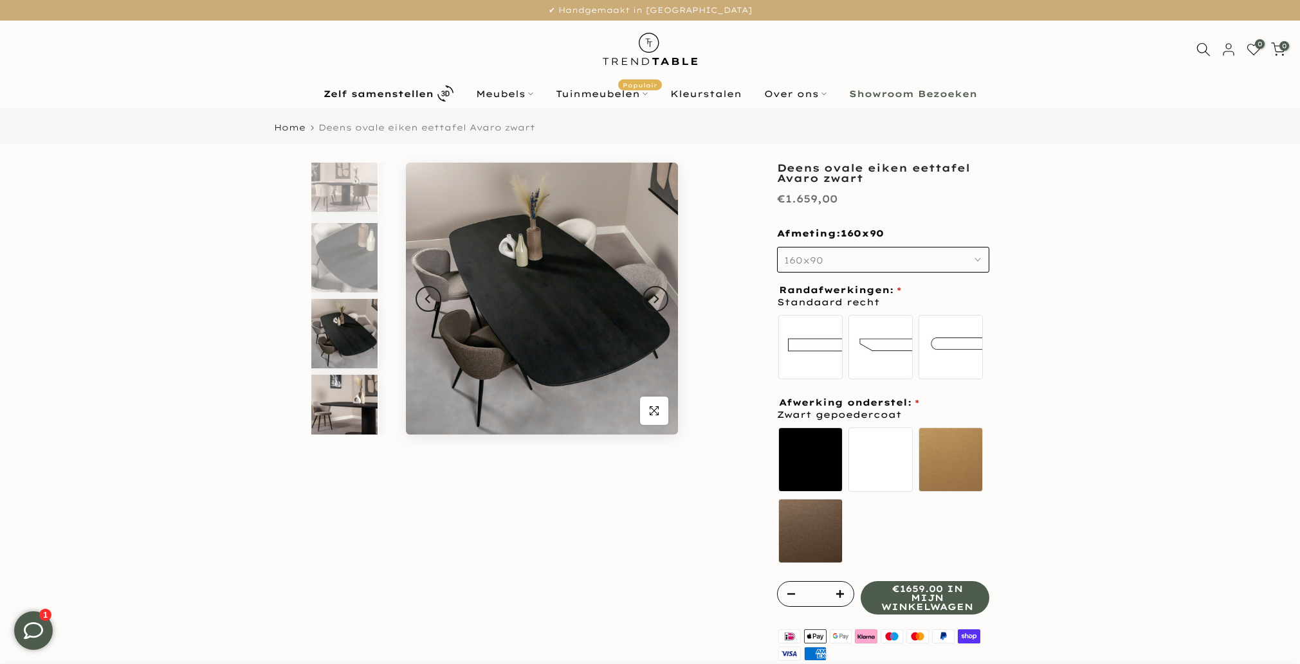
click at [352, 381] on img at bounding box center [344, 409] width 66 height 69
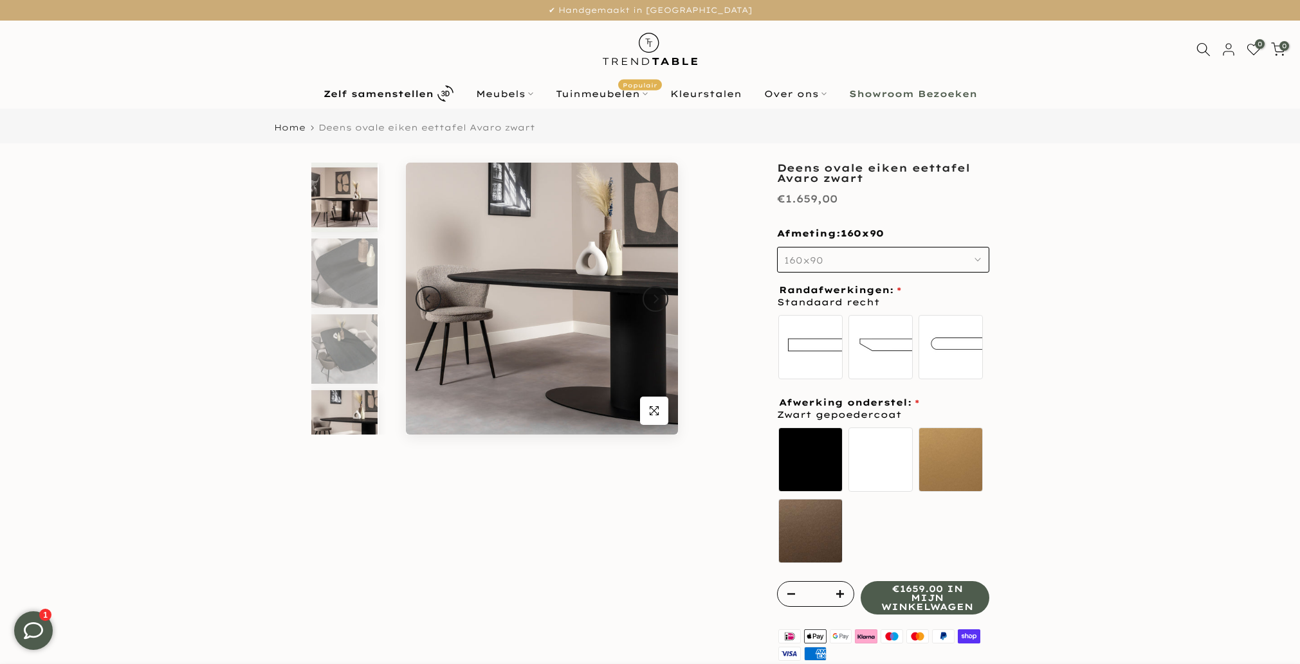
click at [339, 198] on img at bounding box center [344, 197] width 66 height 69
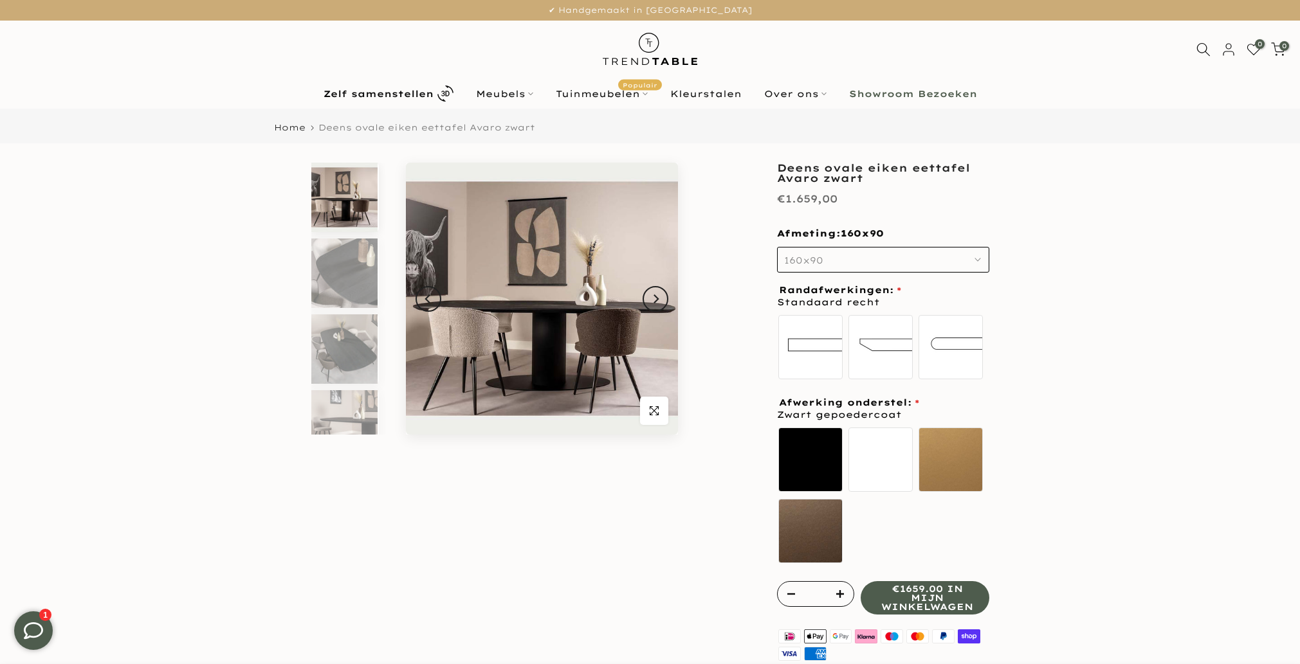
drag, startPoint x: 229, startPoint y: 287, endPoint x: 240, endPoint y: 305, distance: 21.9
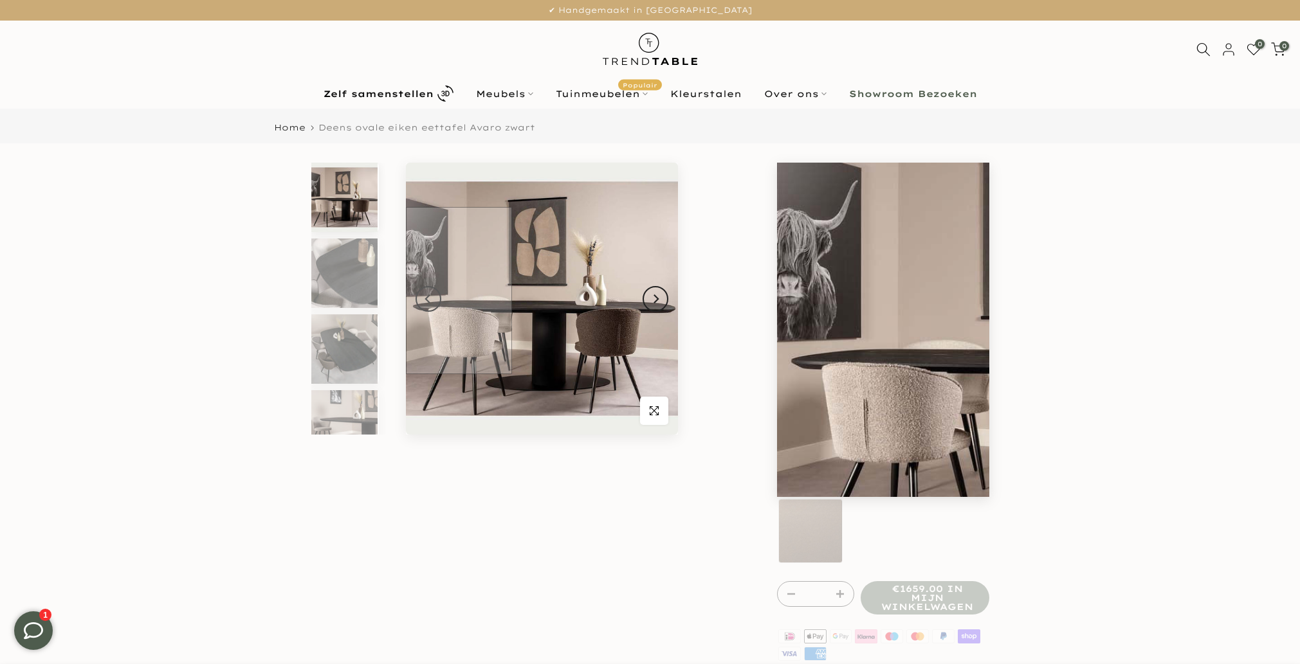
click at [442, 290] on img at bounding box center [542, 299] width 272 height 272
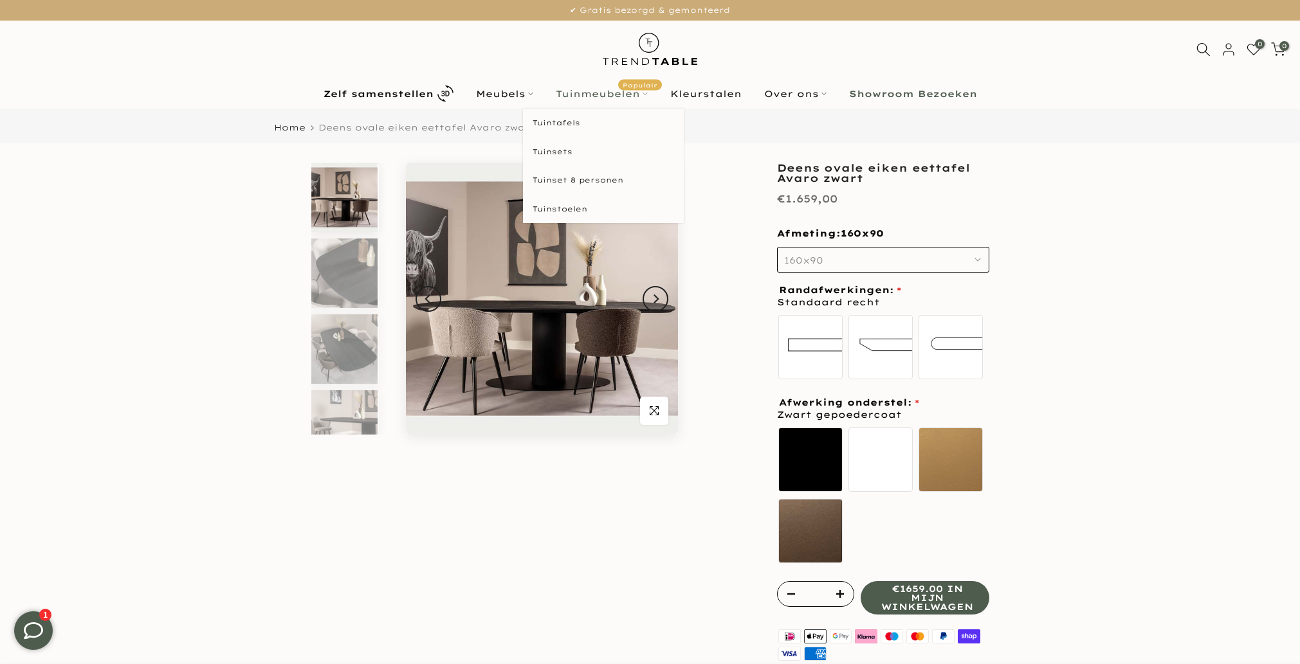
click at [588, 89] on link "Tuinmeubelen Populair" at bounding box center [601, 93] width 114 height 15
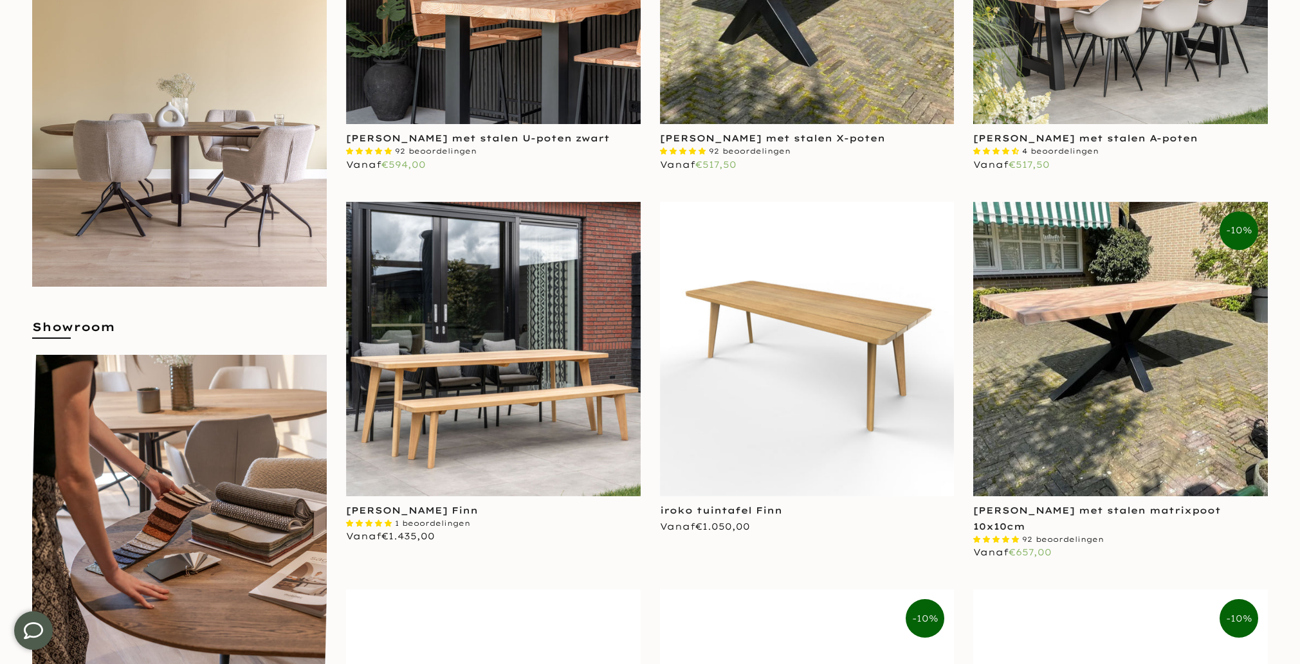
scroll to position [627, 0]
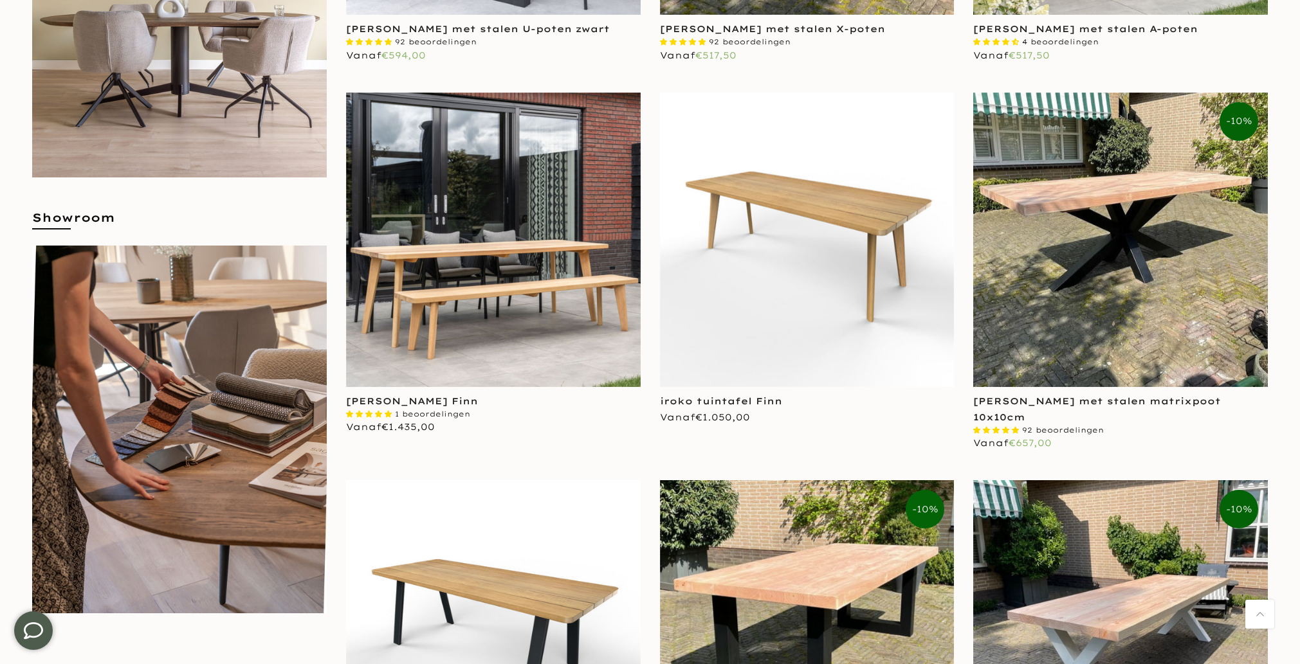
click at [773, 291] on img at bounding box center [807, 240] width 295 height 295
